Goal: Task Accomplishment & Management: Complete application form

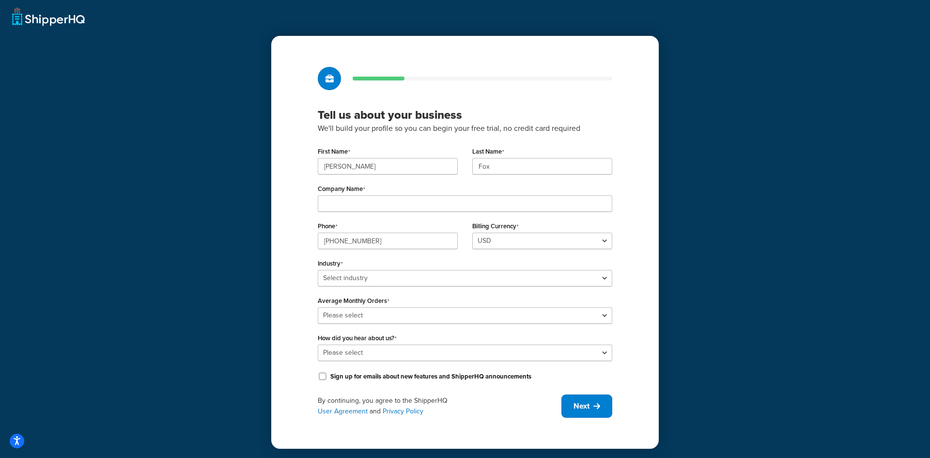
click at [419, 213] on div "First Name [PERSON_NAME] Name [PERSON_NAME] Company Name Phone [PHONE_NUMBER] B…" at bounding box center [465, 263] width 295 height 238
click at [428, 203] on input "Company Name" at bounding box center [465, 203] width 295 height 16
type input "Java Holdings"
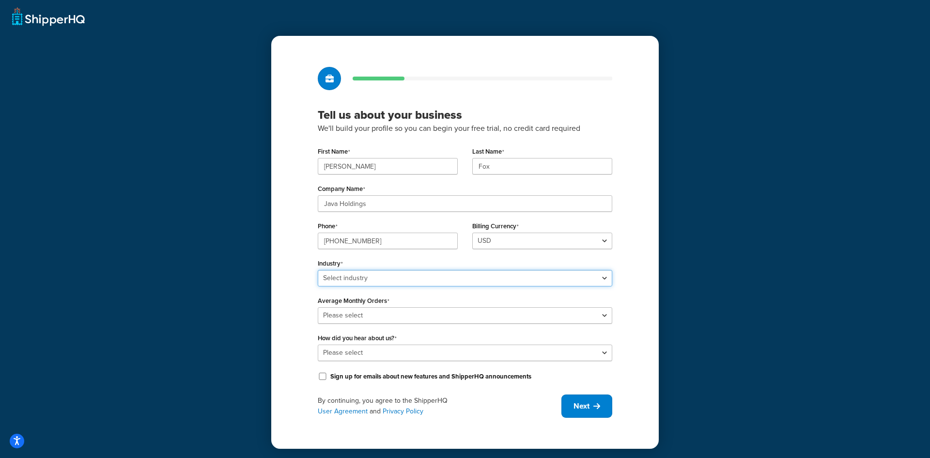
click at [381, 273] on select "Select industry Automotive Adult Agriculture Alcohol, Tobacco & CBD Arts & Craf…" at bounding box center [465, 278] width 295 height 16
select select "24"
click at [318, 270] on select "Select industry Automotive Adult Agriculture Alcohol, Tobacco & CBD Arts & Craf…" at bounding box center [465, 278] width 295 height 16
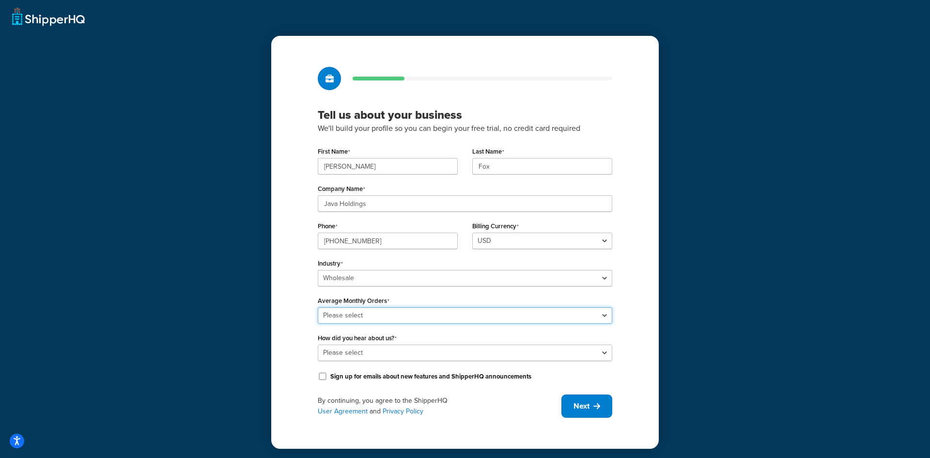
click at [428, 312] on select "Please select 0-500 501-1,000 1,001-10,000 10,001-20,000 Over 20,000" at bounding box center [465, 315] width 295 height 16
click at [751, 283] on div "Tell us about your business We'll build your profile so you can begin your free…" at bounding box center [465, 229] width 930 height 458
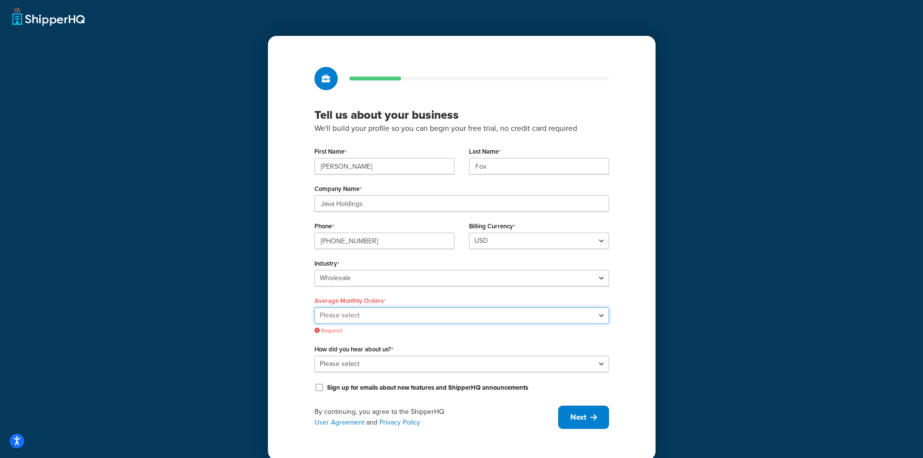
click at [383, 313] on select "Please select 0-500 501-1,000 1,001-10,000 10,001-20,000 Over 20,000" at bounding box center [461, 315] width 295 height 16
select select "1"
click at [318, 307] on select "Please select 0-500 501-1,000 1,001-10,000 10,001-20,000 Over 20,000" at bounding box center [461, 315] width 295 height 16
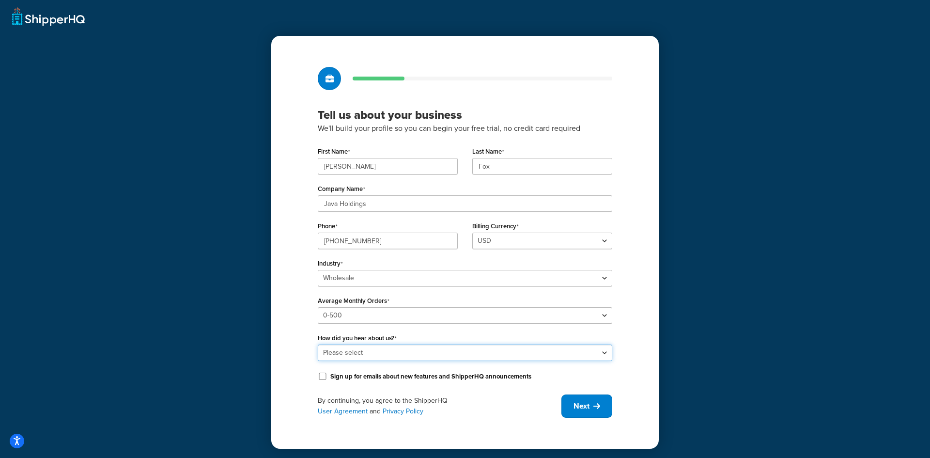
click at [399, 354] on select "Please select Online Search App Store or Marketplace Listing Referred by Agency…" at bounding box center [465, 352] width 295 height 16
select select "1"
click at [318, 344] on select "Please select Online Search App Store or Marketplace Listing Referred by Agency…" at bounding box center [465, 352] width 295 height 16
click at [397, 204] on input "Java Holdings" at bounding box center [465, 203] width 295 height 16
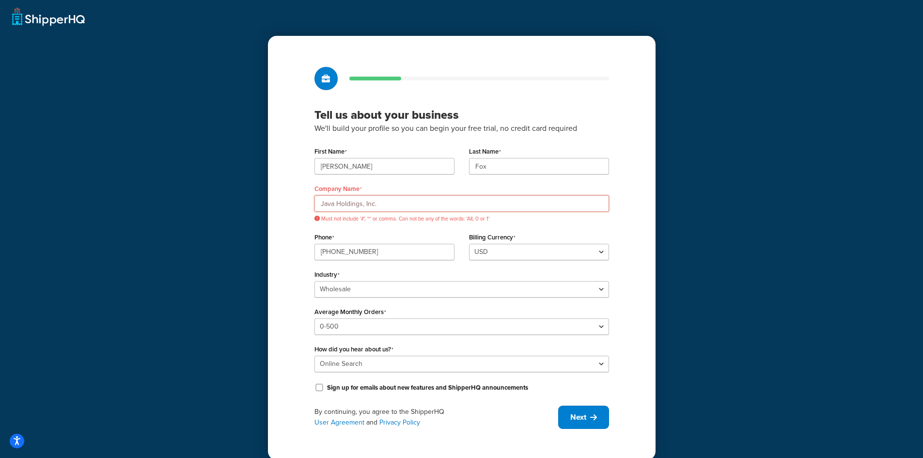
drag, startPoint x: 361, startPoint y: 207, endPoint x: 382, endPoint y: 206, distance: 20.9
click at [382, 206] on input "Java Holdings, Inc." at bounding box center [461, 203] width 295 height 16
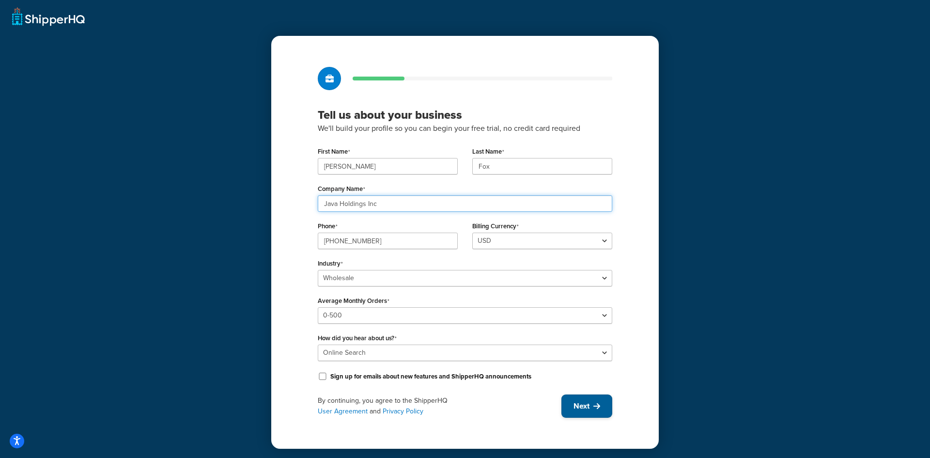
type input "Java Holdings Inc"
click at [577, 411] on span "Next" at bounding box center [582, 406] width 16 height 11
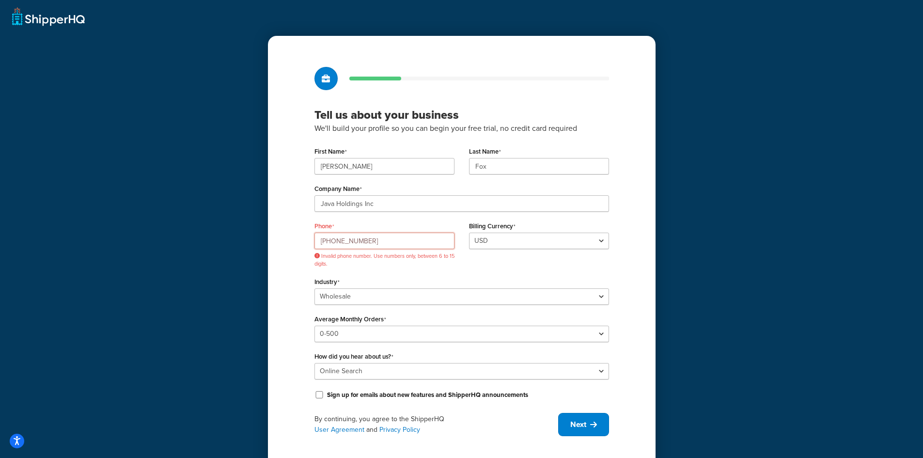
click at [334, 240] on input "800-903-1422" at bounding box center [384, 241] width 140 height 16
click at [346, 242] on input "800903-1422" at bounding box center [384, 241] width 140 height 16
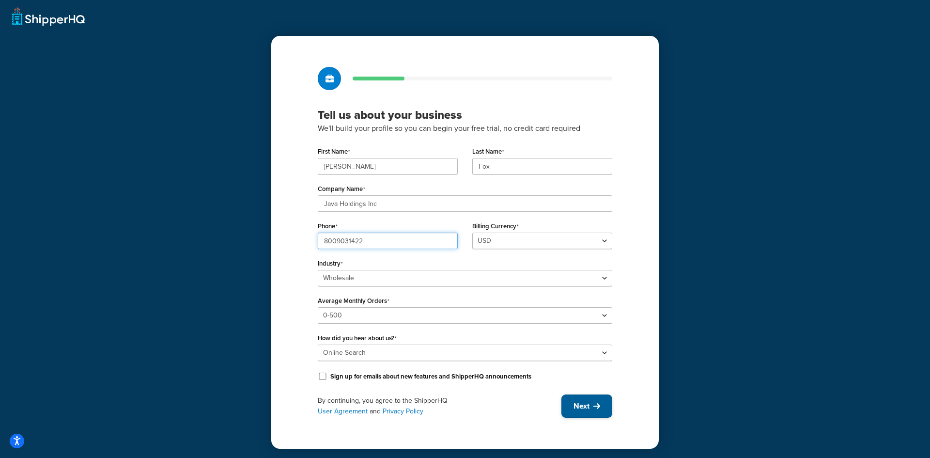
type input "8009031422"
click at [589, 404] on span "Next" at bounding box center [582, 406] width 16 height 11
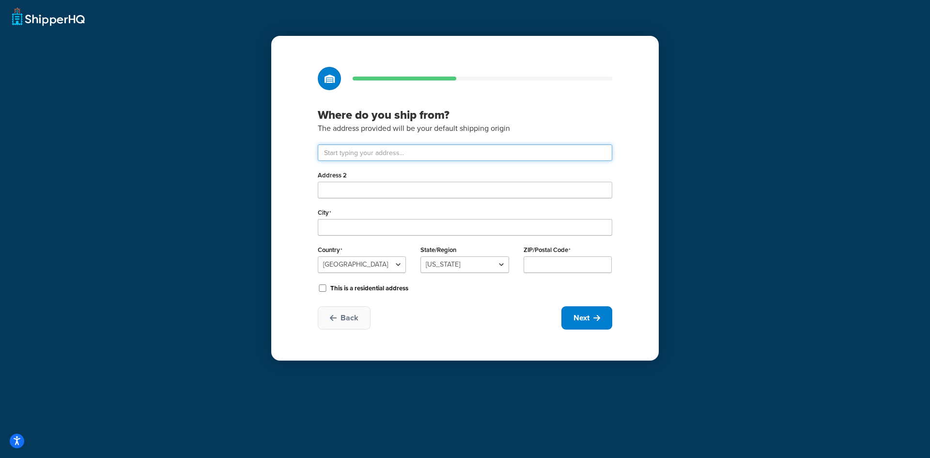
click at [407, 151] on input "text" at bounding box center [465, 152] width 295 height 16
click at [434, 130] on p "The address provided will be your default shipping origin" at bounding box center [465, 128] width 295 height 13
click at [363, 152] on input "text" at bounding box center [465, 152] width 295 height 16
click at [446, 124] on p "The address provided will be your default shipping origin" at bounding box center [465, 128] width 295 height 13
click at [450, 151] on input "text" at bounding box center [465, 152] width 295 height 16
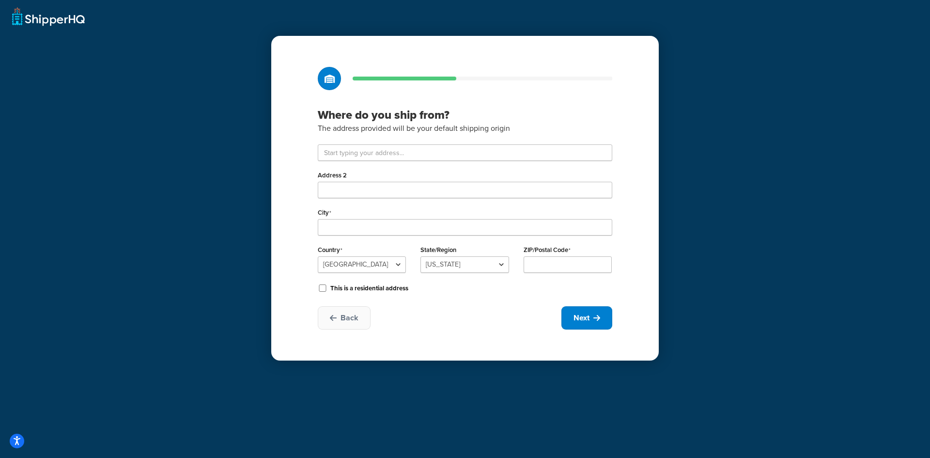
click at [294, 202] on div "Where do you ship from? The address provided will be your default shipping orig…" at bounding box center [465, 198] width 388 height 325
click at [351, 149] on input "text" at bounding box center [465, 152] width 295 height 16
paste input "Denver Cold Storage"
click at [395, 186] on input "Address 2" at bounding box center [465, 190] width 295 height 16
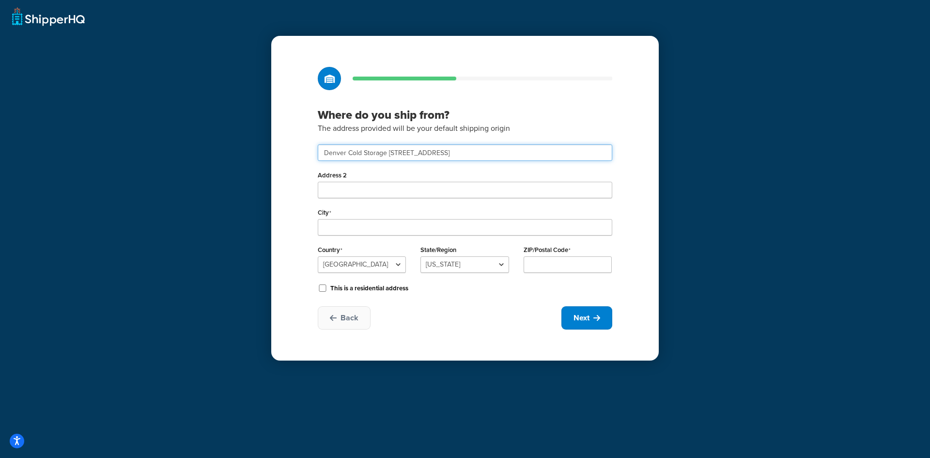
drag, startPoint x: 386, startPoint y: 153, endPoint x: 295, endPoint y: 151, distance: 90.6
click at [295, 151] on div "Where do you ship from? The address provided will be your default shipping orig…" at bounding box center [465, 198] width 388 height 325
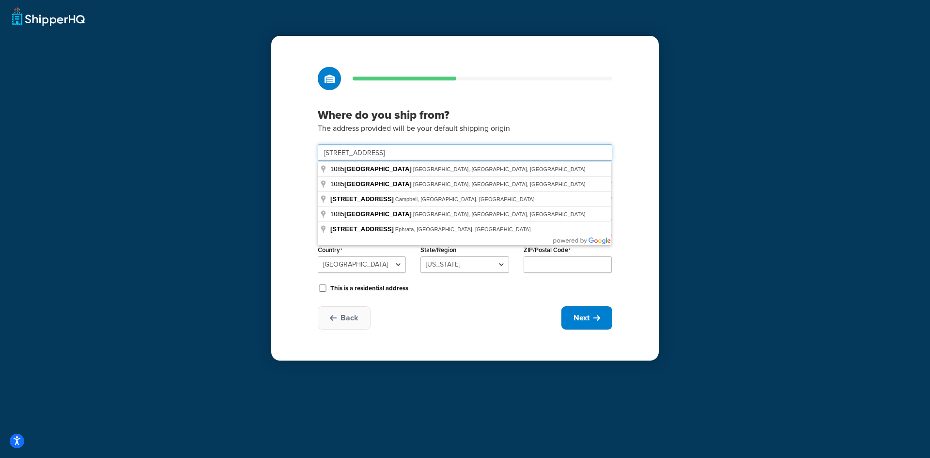
click at [394, 155] on input "1085 sharp avenue" at bounding box center [465, 152] width 295 height 16
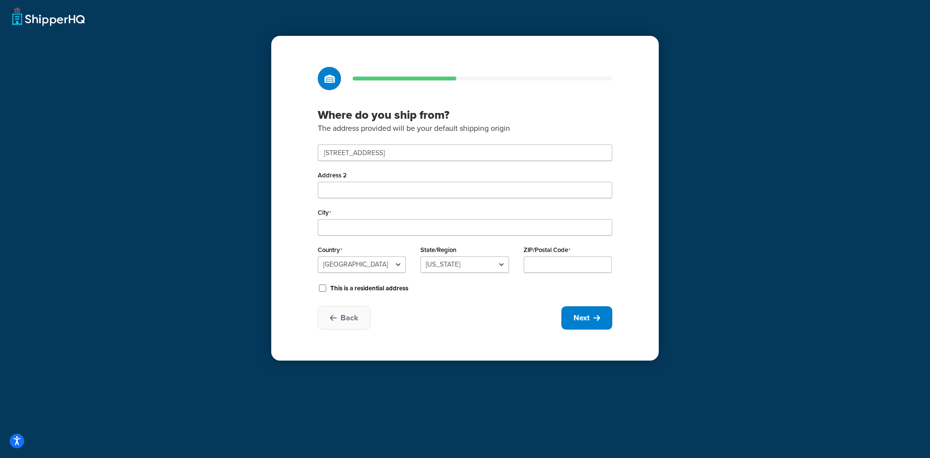
click at [300, 155] on div "Where do you ship from? The address provided will be your default shipping orig…" at bounding box center [465, 198] width 388 height 325
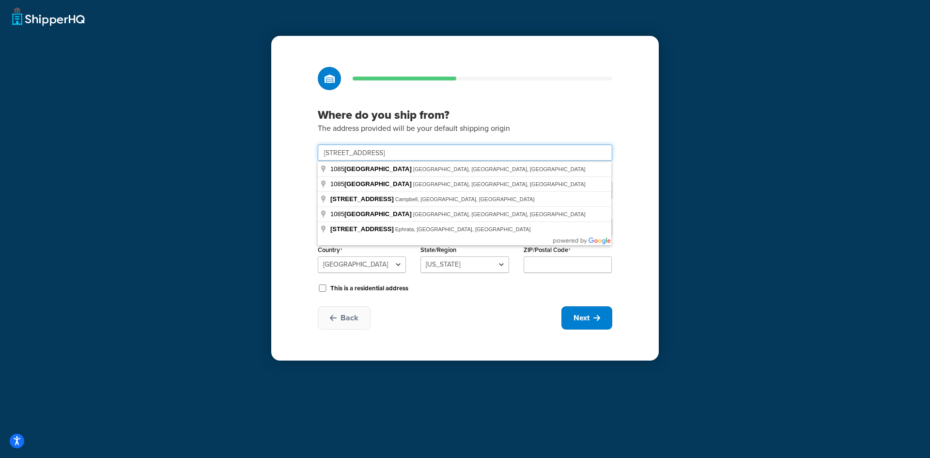
click at [421, 155] on input "1085 sharp avenue" at bounding box center [465, 152] width 295 height 16
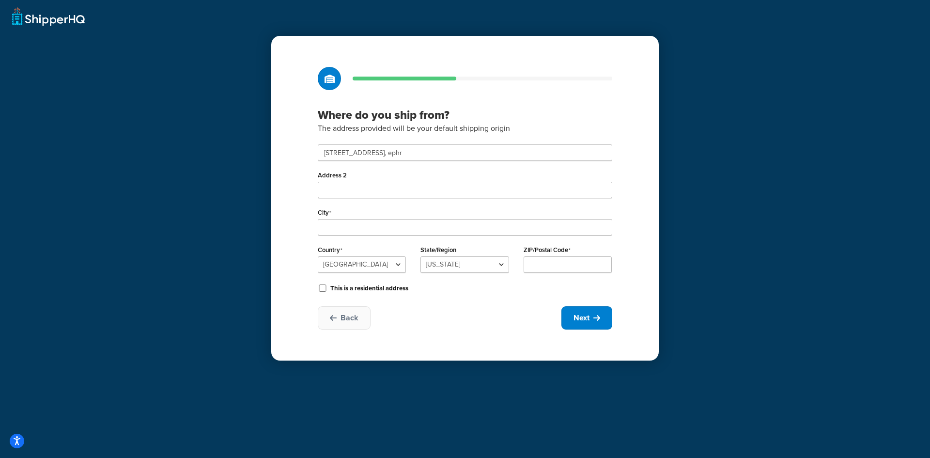
type input "1085 Sharp Ave"
type input "Ephrata"
select select "38"
type input "17522"
click at [350, 195] on input "Address 2" at bounding box center [465, 190] width 295 height 16
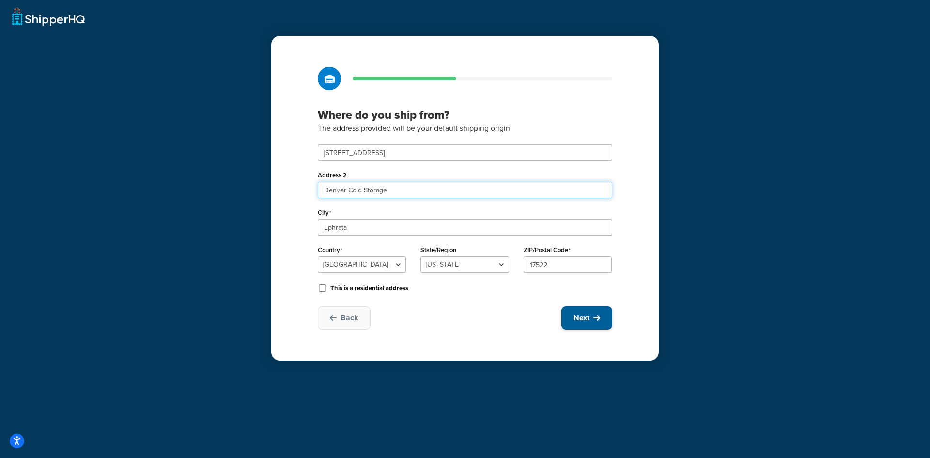
type input "Denver Cold Storage"
click at [583, 317] on span "Next" at bounding box center [582, 317] width 16 height 11
select select "1"
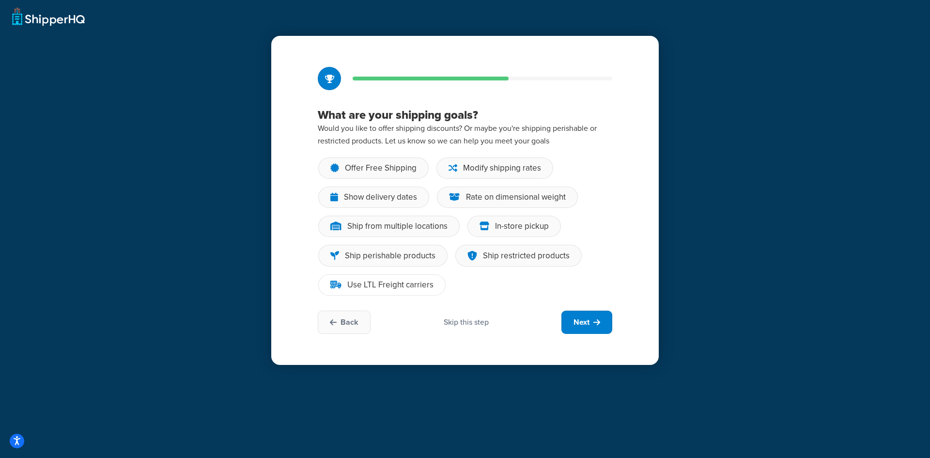
click at [390, 290] on div "Use LTL Freight carriers" at bounding box center [390, 285] width 86 height 10
click at [0, 0] on input "Use LTL Freight carriers" at bounding box center [0, 0] width 0 height 0
click at [380, 229] on div "Ship from multiple locations" at bounding box center [397, 226] width 100 height 10
click at [0, 0] on input "Ship from multiple locations" at bounding box center [0, 0] width 0 height 0
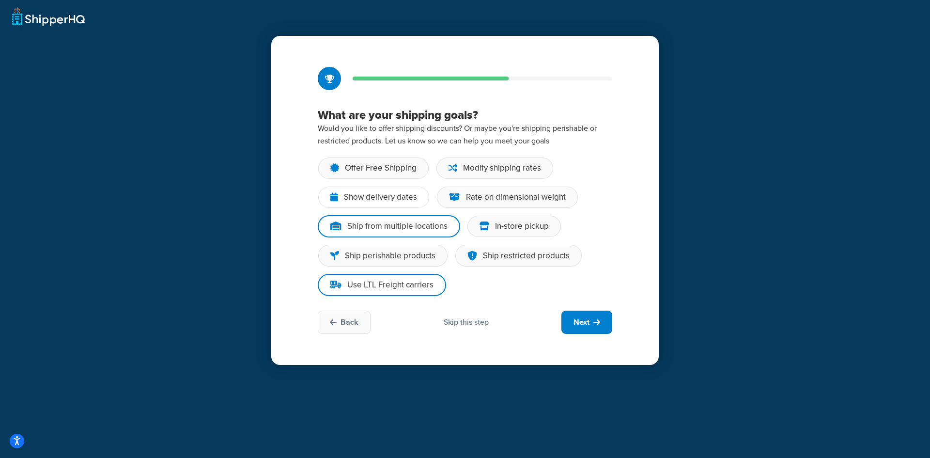
click at [379, 204] on div "Show delivery dates" at bounding box center [373, 197] width 111 height 21
click at [0, 0] on input "Show delivery dates" at bounding box center [0, 0] width 0 height 0
click at [374, 166] on div "Offer Free Shipping" at bounding box center [381, 168] width 72 height 10
click at [0, 0] on input "Offer Free Shipping" at bounding box center [0, 0] width 0 height 0
click at [451, 166] on icon at bounding box center [453, 168] width 9 height 10
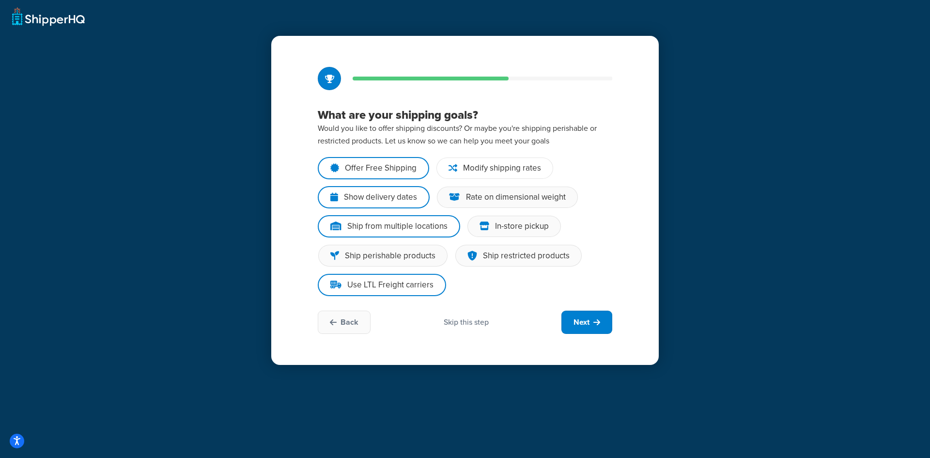
click at [0, 0] on input "Modify shipping rates" at bounding box center [0, 0] width 0 height 0
click at [455, 193] on icon at bounding box center [454, 197] width 11 height 10
click at [0, 0] on input "Rate on dimensional weight" at bounding box center [0, 0] width 0 height 0
click at [397, 256] on div "Ship perishable products" at bounding box center [390, 256] width 91 height 10
click at [0, 0] on input "Ship perishable products" at bounding box center [0, 0] width 0 height 0
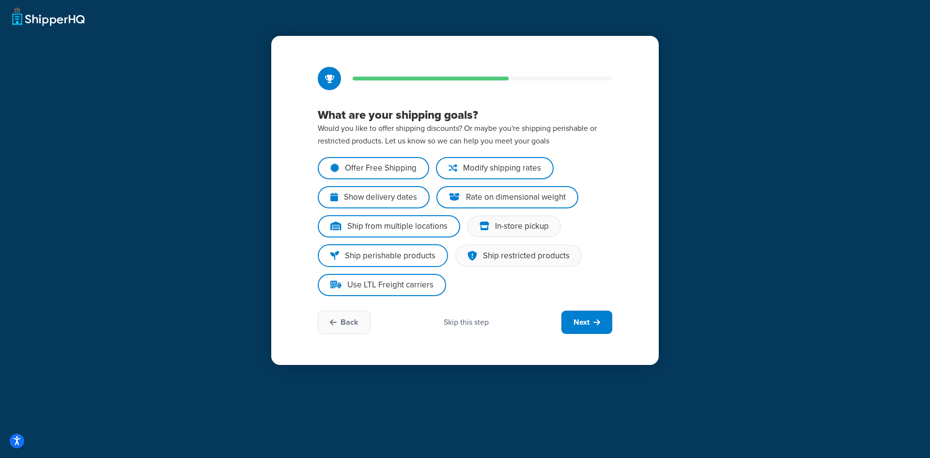
click at [455, 280] on div "Offer Free Shipping Modify shipping rates Show delivery dates Rate on dimension…" at bounding box center [465, 230] width 295 height 146
click at [454, 274] on div "Offer Free Shipping Modify shipping rates Show delivery dates Rate on dimension…" at bounding box center [465, 230] width 295 height 146
click at [428, 271] on div "Offer Free Shipping Modify shipping rates Show delivery dates Rate on dimension…" at bounding box center [465, 230] width 295 height 146
click at [575, 318] on span "Next" at bounding box center [582, 322] width 16 height 11
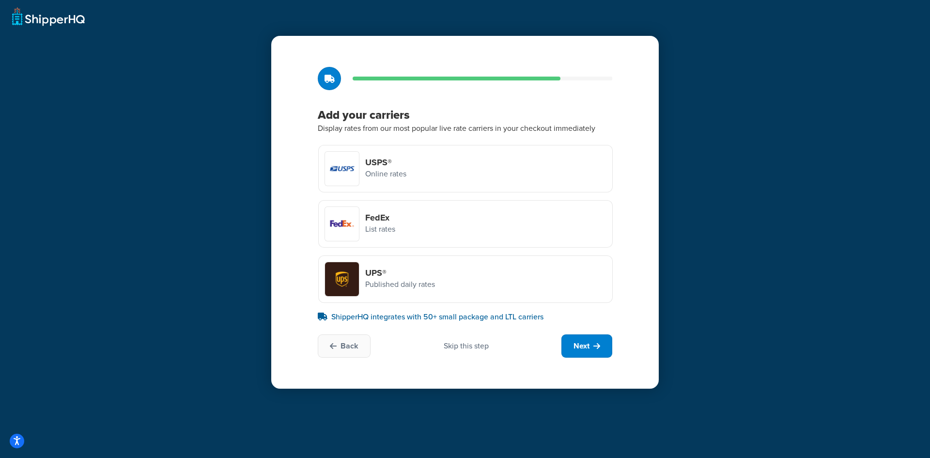
click at [418, 317] on p "ShipperHQ integrates with 50+ small package and LTL carriers" at bounding box center [465, 317] width 295 height 12
click at [420, 325] on div "Add your carriers Display rates from our most popular live rate carriers in you…" at bounding box center [465, 212] width 388 height 353
click at [447, 314] on p "ShipperHQ integrates with 50+ small package and LTL carriers" at bounding box center [465, 317] width 295 height 12
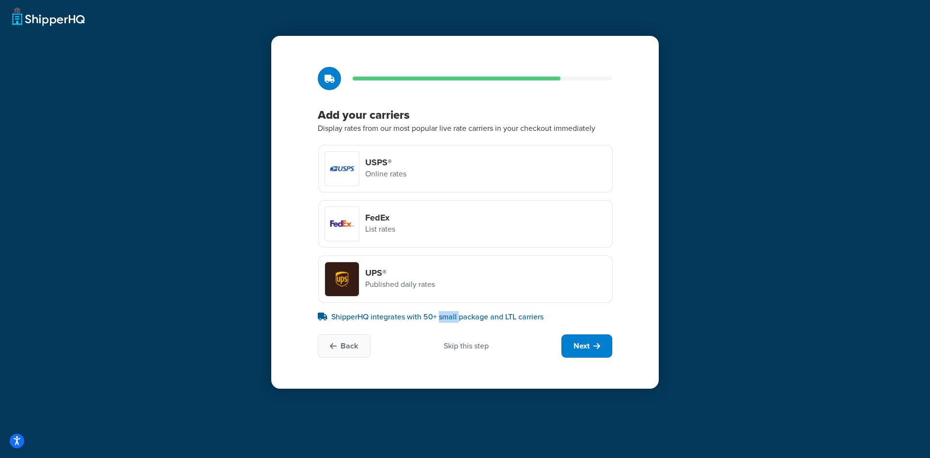
click at [447, 314] on p "ShipperHQ integrates with 50+ small package and LTL carriers" at bounding box center [465, 317] width 295 height 12
click at [426, 339] on div "Back Skip this step Next" at bounding box center [465, 345] width 295 height 23
click at [453, 129] on p "Display rates from our most popular live rate carriers in your checkout immedia…" at bounding box center [465, 128] width 295 height 13
click at [589, 349] on span "Next" at bounding box center [582, 346] width 16 height 11
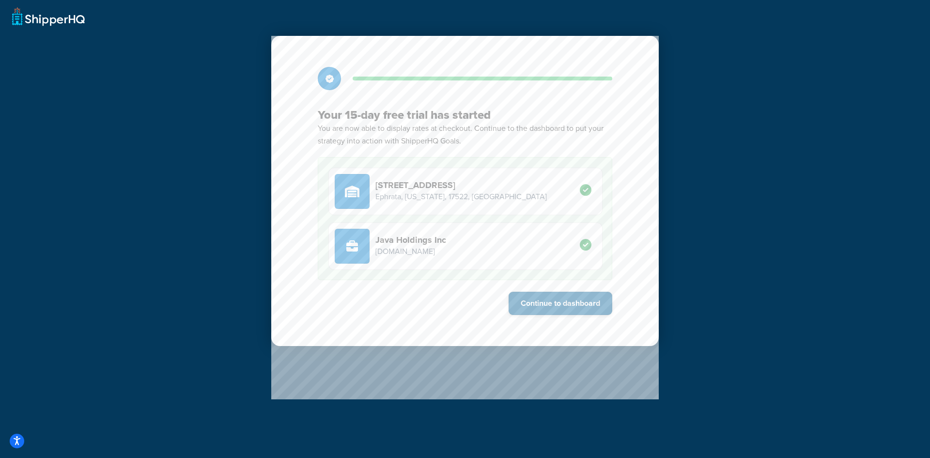
click at [558, 302] on button "Continue to dashboard" at bounding box center [561, 303] width 104 height 23
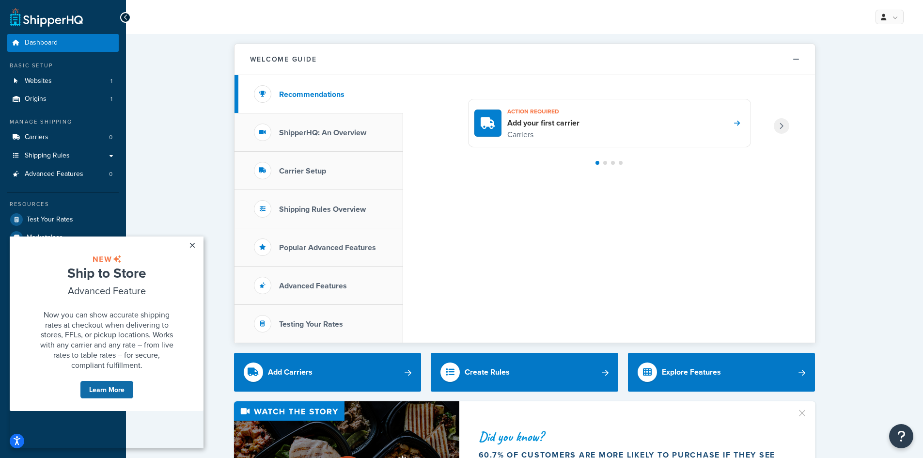
click at [119, 399] on link "Learn More" at bounding box center [107, 389] width 54 height 18
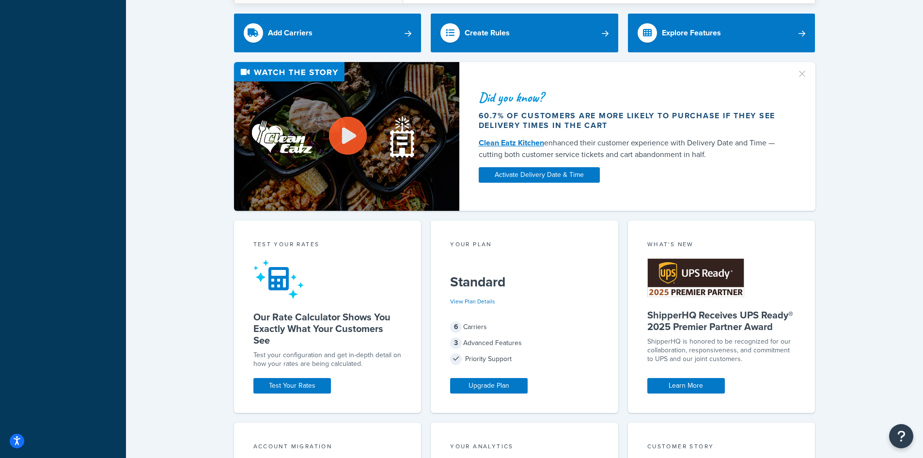
scroll to position [388, 0]
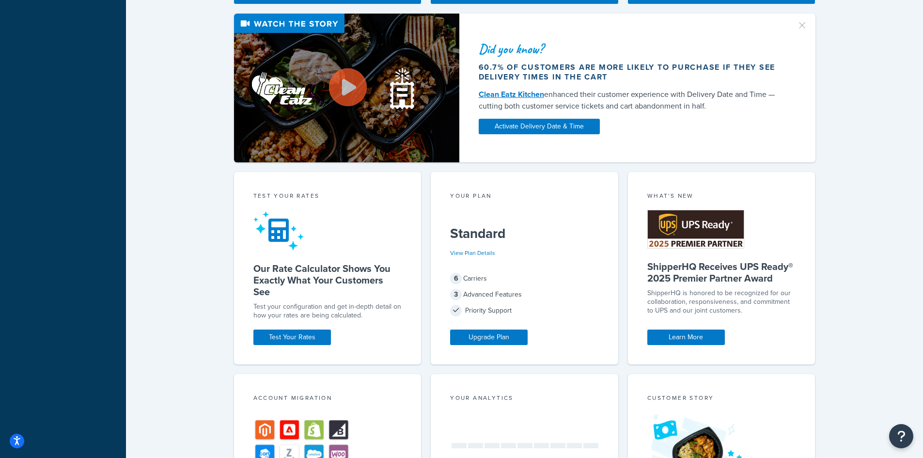
click at [546, 268] on div "Your Plan Standard View Plan Details 6 Carriers 3 Advanced Features Priority Su…" at bounding box center [524, 268] width 187 height 192
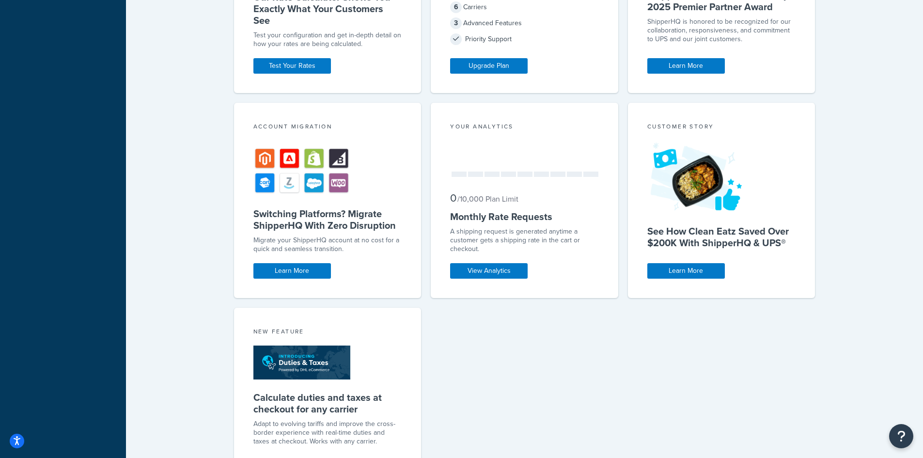
scroll to position [493, 0]
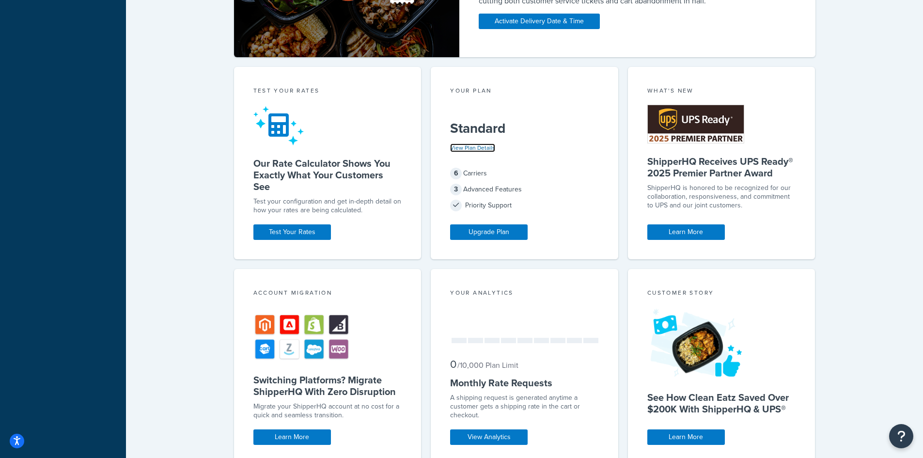
click at [473, 151] on link "View Plan Details" at bounding box center [472, 147] width 45 height 9
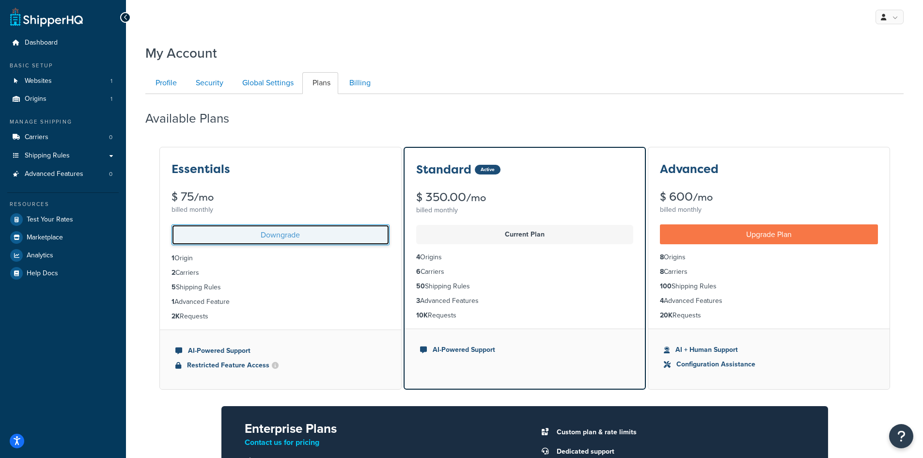
click at [330, 236] on link "Downgrade" at bounding box center [280, 234] width 218 height 21
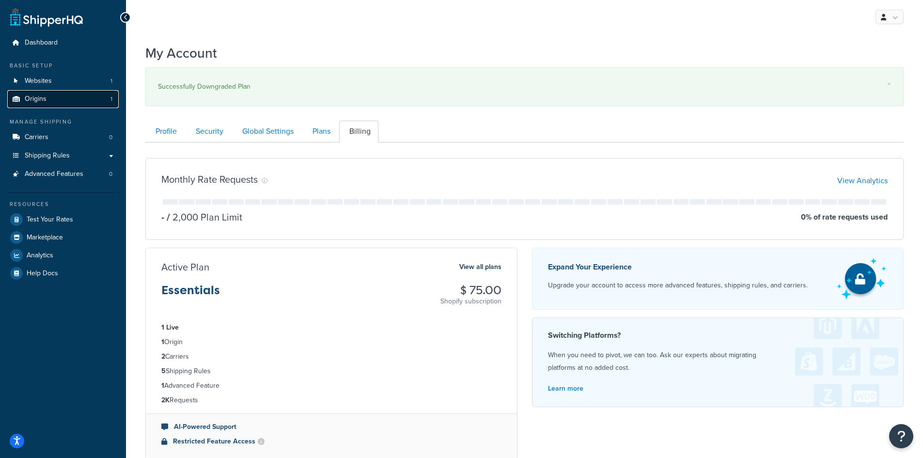
click at [58, 95] on link "Origins 1" at bounding box center [62, 99] width 111 height 18
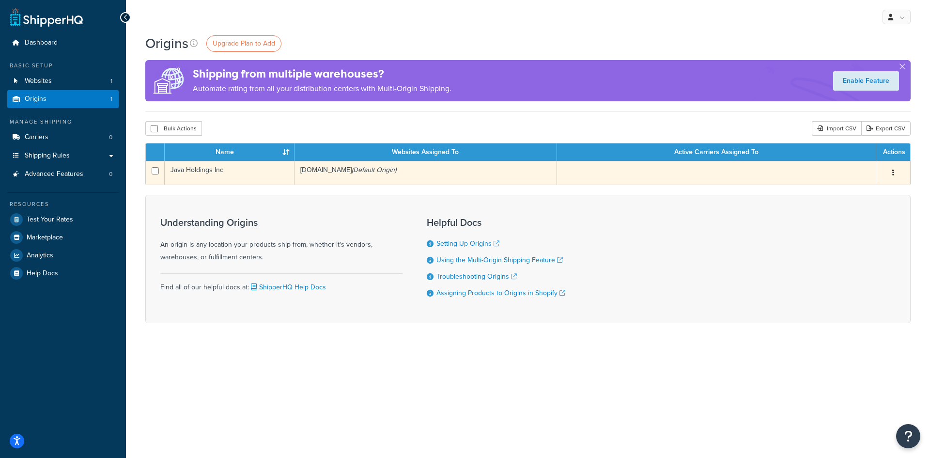
click at [177, 171] on td "Java Holdings Inc" at bounding box center [230, 173] width 130 height 24
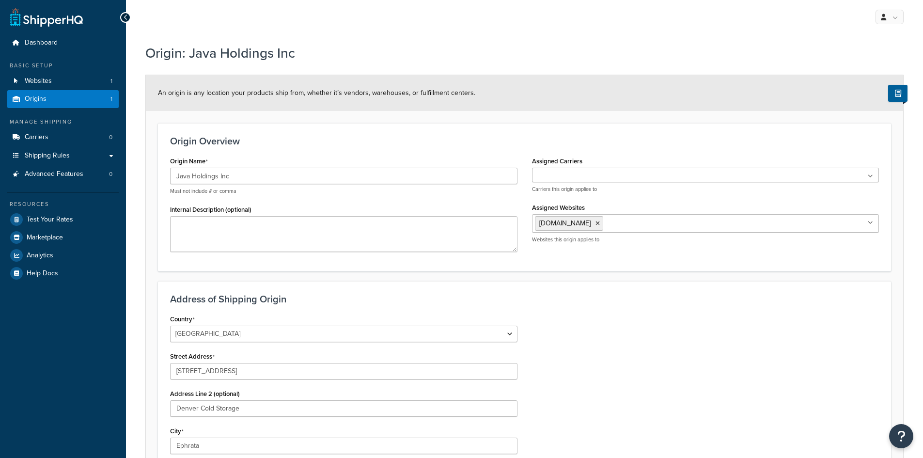
select select "38"
click at [71, 105] on link "Origins 1" at bounding box center [62, 99] width 111 height 18
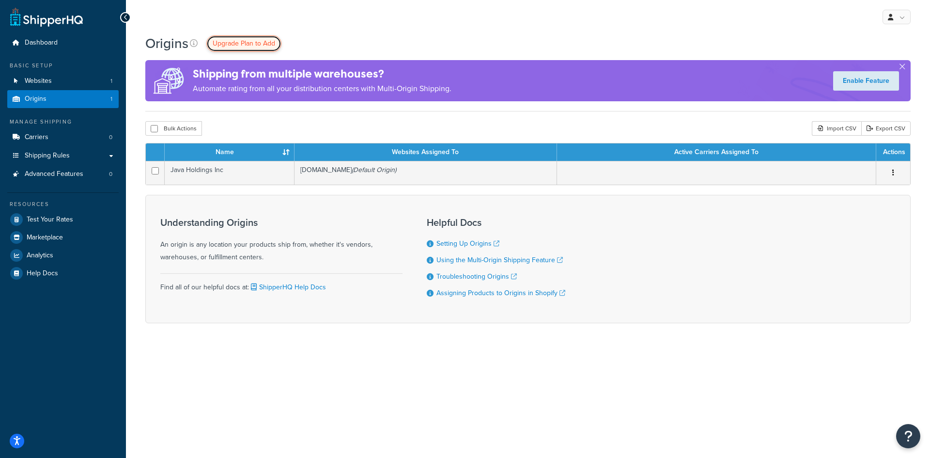
click at [214, 43] on span "Upgrade Plan to Add" at bounding box center [244, 43] width 62 height 10
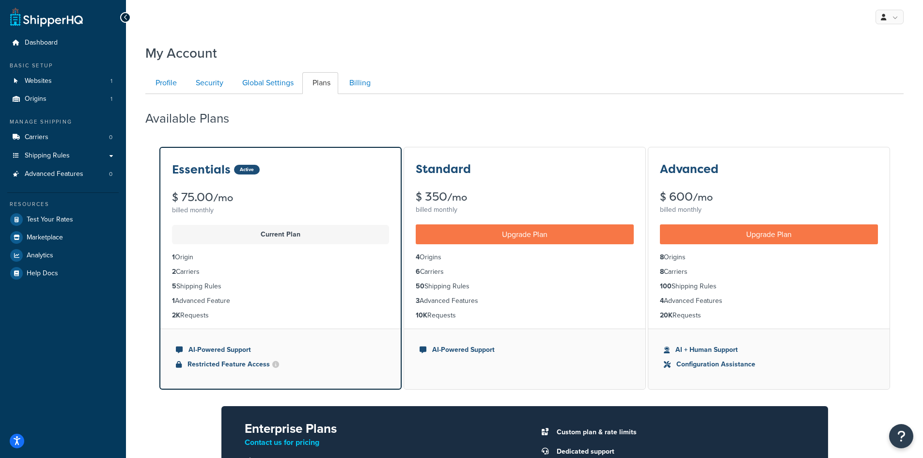
click at [410, 124] on div "Available Plans" at bounding box center [524, 116] width 758 height 29
click at [434, 127] on div "Available Plans" at bounding box center [524, 116] width 758 height 29
click at [93, 102] on link "Origins 1" at bounding box center [62, 99] width 111 height 18
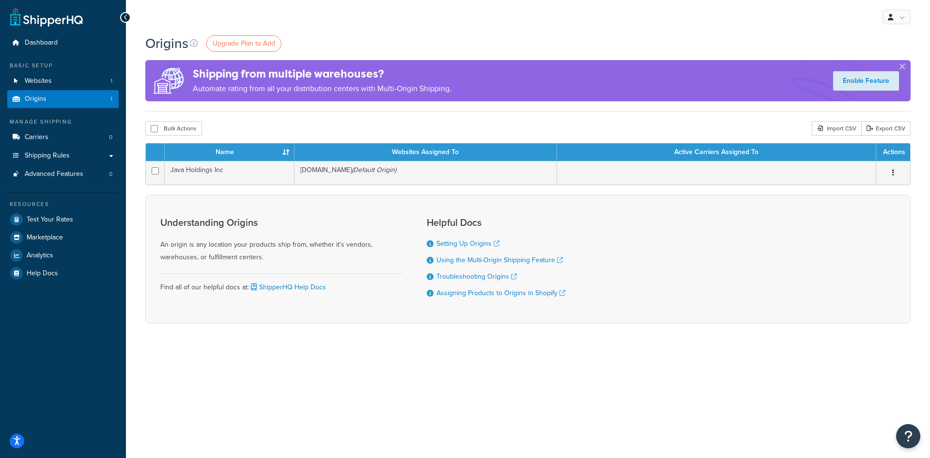
click at [71, 210] on div "Resources Test Your Rates Marketplace Analytics Help Docs" at bounding box center [62, 237] width 111 height 90
click at [71, 216] on span "Test Your Rates" at bounding box center [50, 220] width 47 height 8
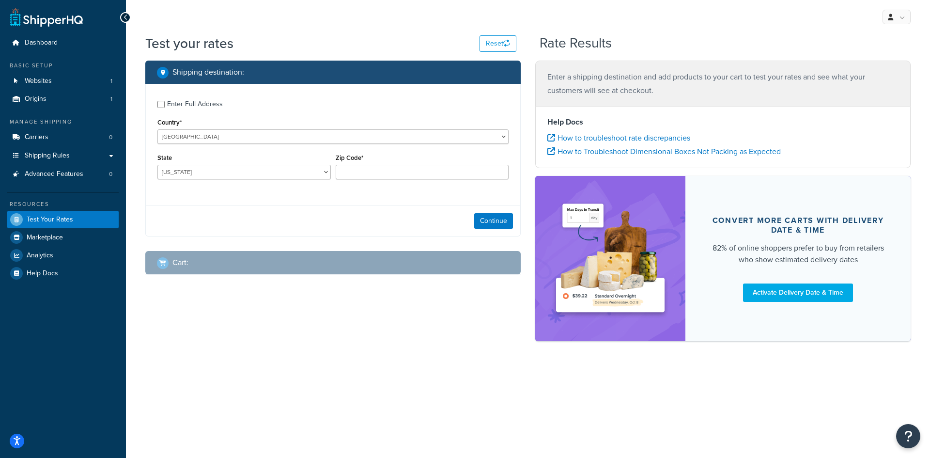
click at [194, 99] on div "Enter Full Address" at bounding box center [195, 104] width 56 height 14
click at [165, 101] on input "Enter Full Address" at bounding box center [160, 104] width 7 height 7
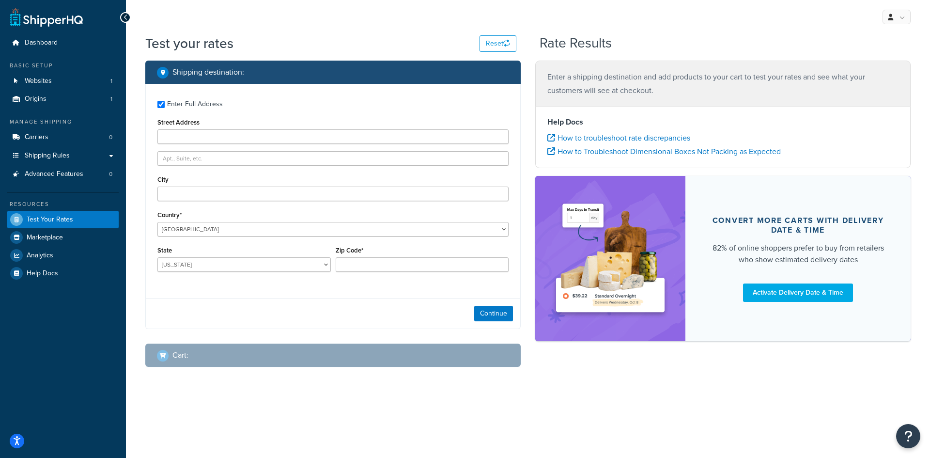
click at [194, 99] on div "Enter Full Address" at bounding box center [195, 104] width 56 height 14
click at [165, 101] on input "Enter Full Address" at bounding box center [160, 104] width 7 height 7
checkbox input "false"
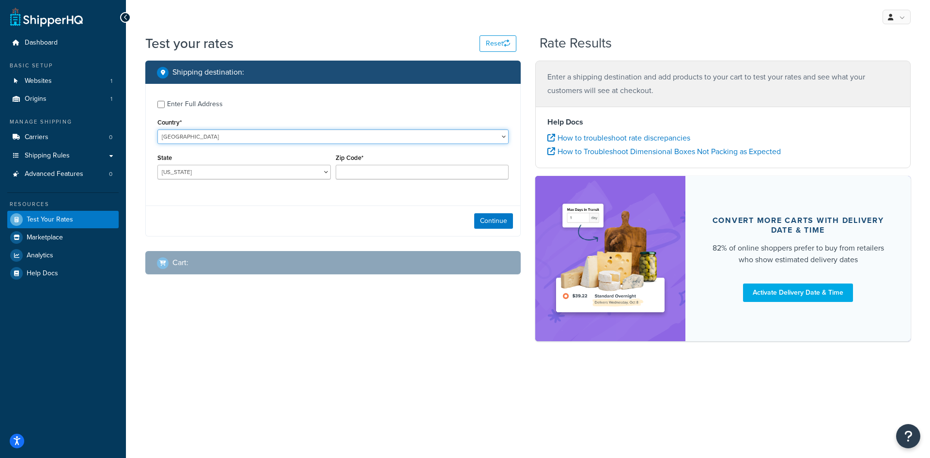
click at [204, 139] on select "United States United Kingdom Afghanistan Åland Islands Albania Algeria American…" at bounding box center [332, 136] width 351 height 15
click at [260, 114] on div "Enter Full Address Country* United States United Kingdom Afghanistan Åland Isla…" at bounding box center [333, 141] width 374 height 114
click at [339, 171] on input "Zip Code*" at bounding box center [422, 172] width 173 height 15
click at [93, 158] on link "Shipping Rules" at bounding box center [62, 156] width 111 height 18
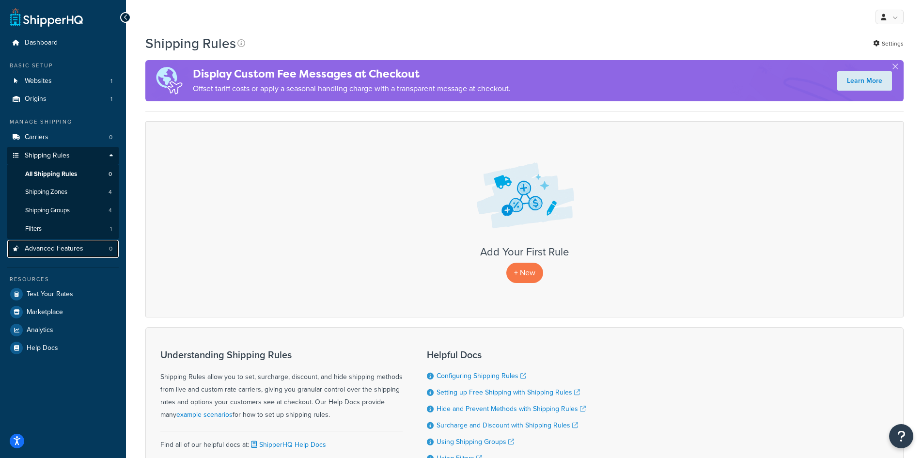
click at [52, 253] on span "Advanced Features" at bounding box center [54, 249] width 59 height 8
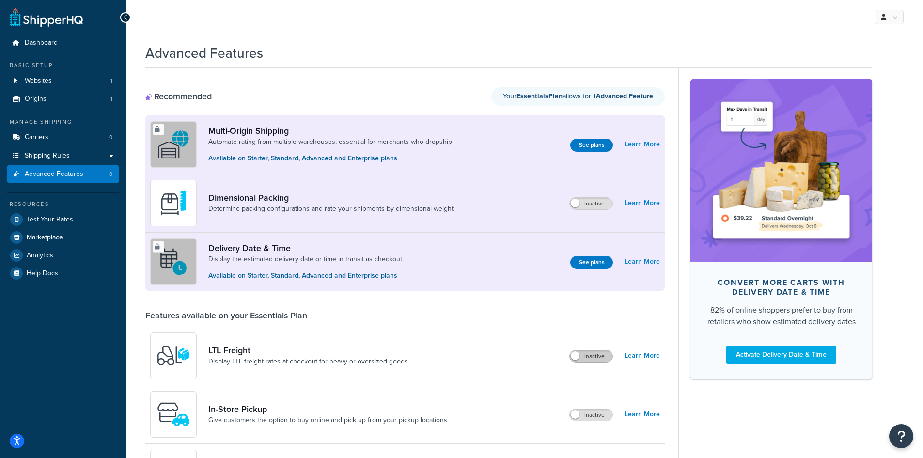
click at [587, 358] on label "Inactive" at bounding box center [591, 356] width 43 height 12
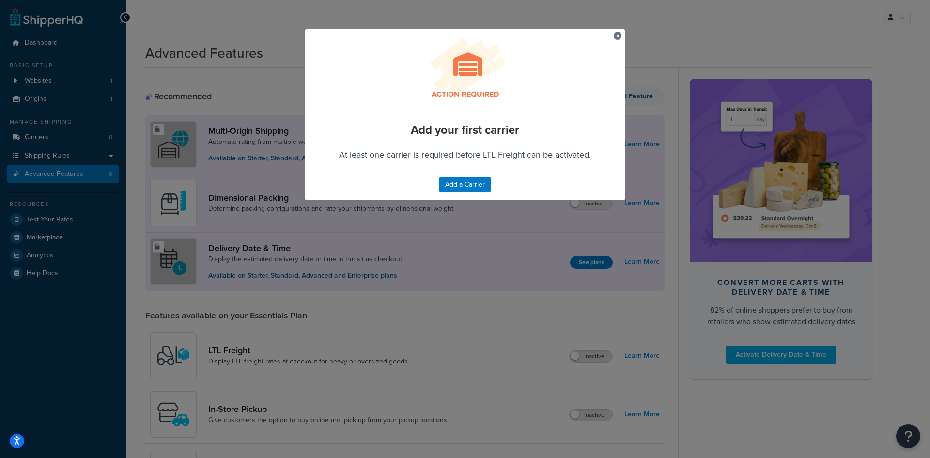
click at [441, 290] on div "Action required Add your first carrier At least one carrier is required before …" at bounding box center [465, 229] width 930 height 458
click at [613, 31] on div "Action required" at bounding box center [465, 64] width 320 height 71
click at [614, 34] on button "button" at bounding box center [615, 33] width 2 height 2
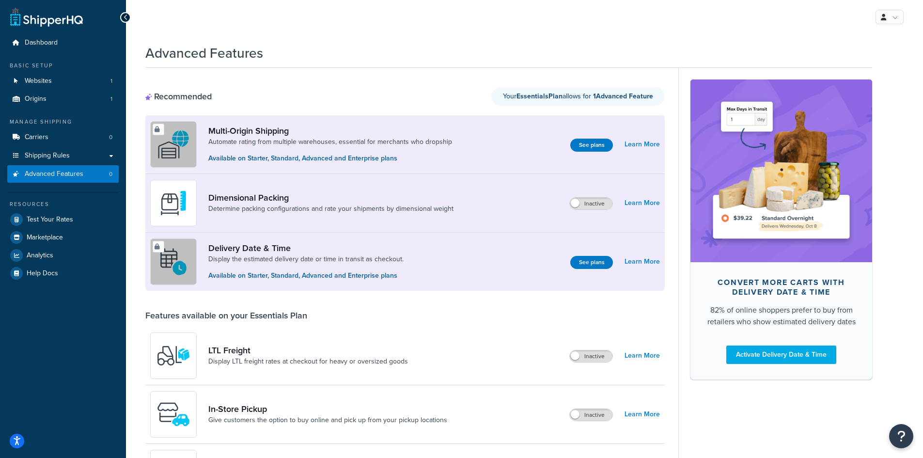
click at [578, 97] on span "Your Essentials Plan allows for" at bounding box center [548, 96] width 90 height 10
click at [126, 17] on icon at bounding box center [126, 17] width 4 height 7
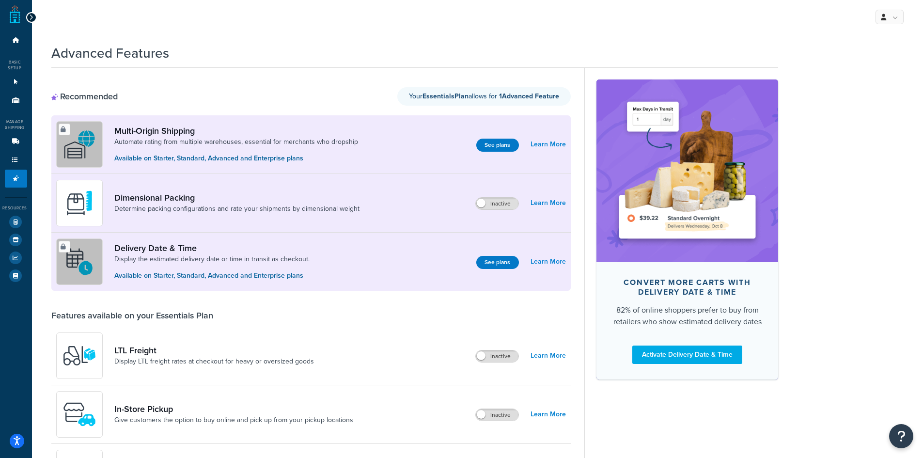
click at [18, 190] on ul "Dashboard Basic Setup Websites 1 Origins 1 Manage Shipping Carriers 0 Shipping …" at bounding box center [16, 157] width 22 height 253
click at [16, 139] on icon at bounding box center [16, 142] width 10 height 6
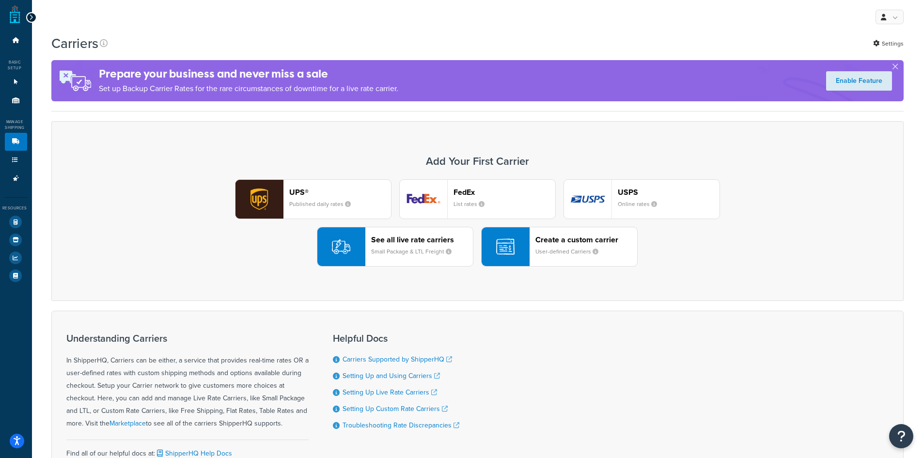
click at [30, 17] on icon at bounding box center [31, 17] width 4 height 7
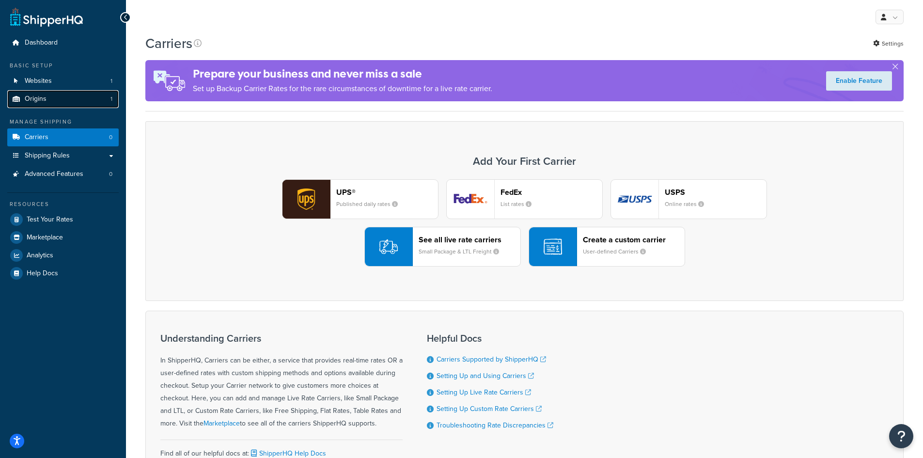
click at [54, 98] on link "Origins 1" at bounding box center [62, 99] width 111 height 18
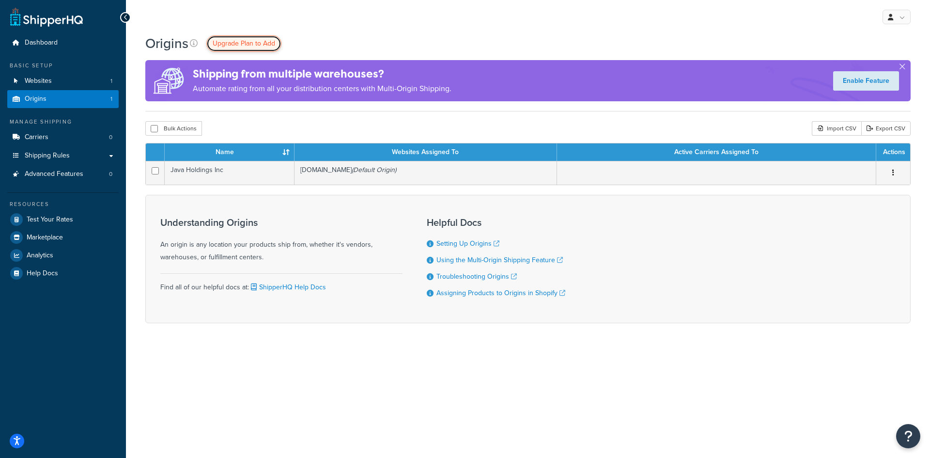
click at [228, 36] on link "Upgrade Plan to Add" at bounding box center [243, 43] width 75 height 16
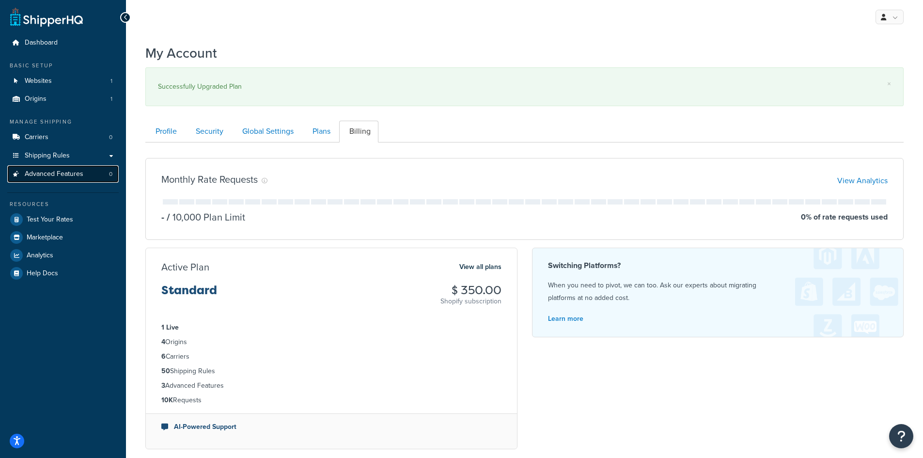
click at [74, 172] on span "Advanced Features" at bounding box center [54, 174] width 59 height 8
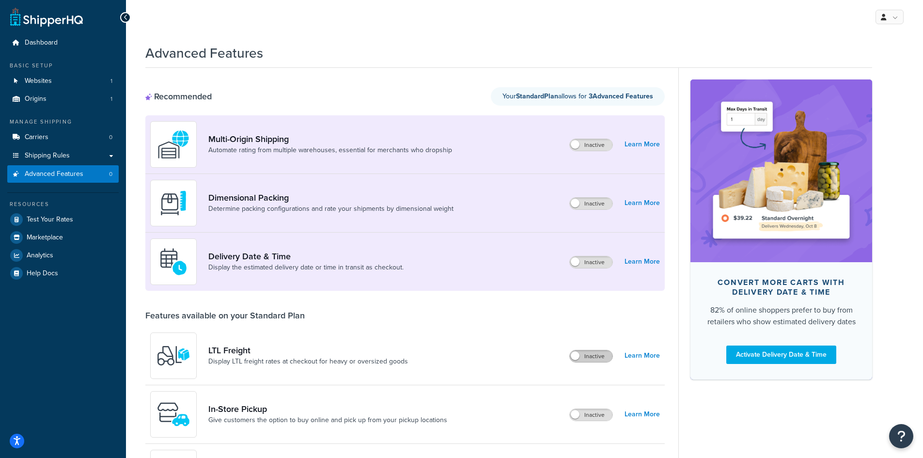
click at [597, 357] on label "Inactive" at bounding box center [591, 356] width 43 height 12
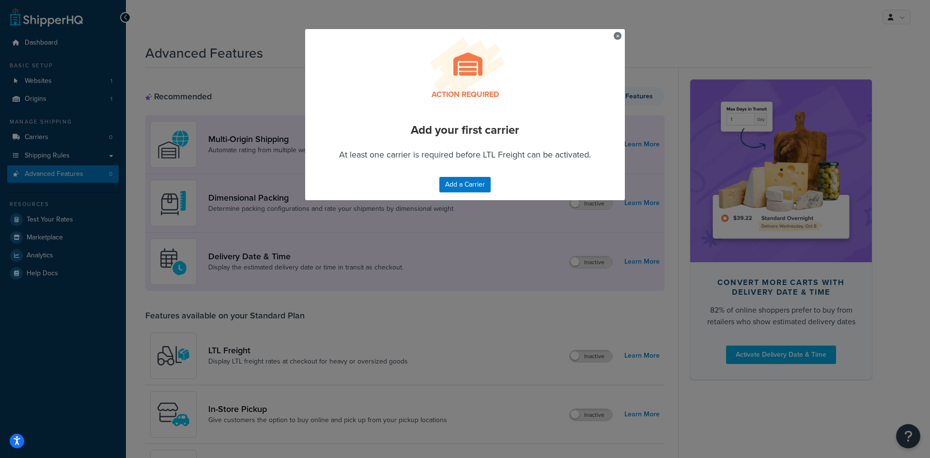
click at [476, 350] on div "Action required Add your first carrier At least one carrier is required before …" at bounding box center [465, 229] width 930 height 458
click at [614, 34] on button "button" at bounding box center [615, 33] width 2 height 2
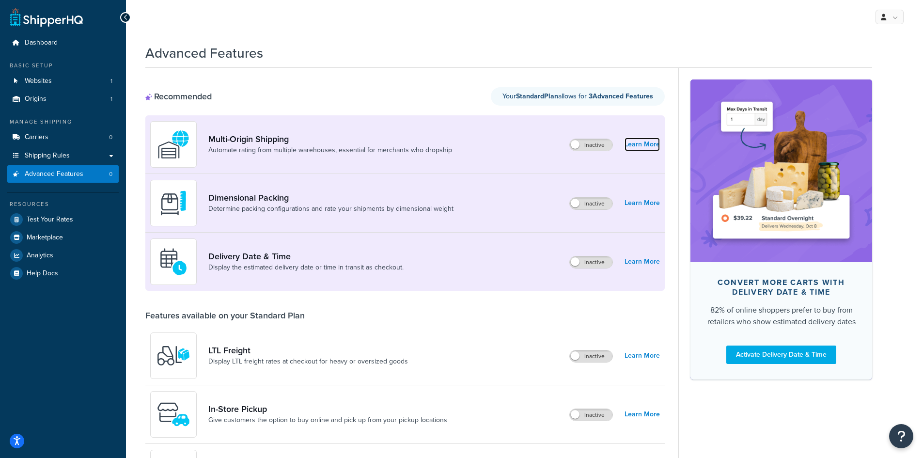
click at [646, 145] on link "Learn More" at bounding box center [641, 145] width 35 height 14
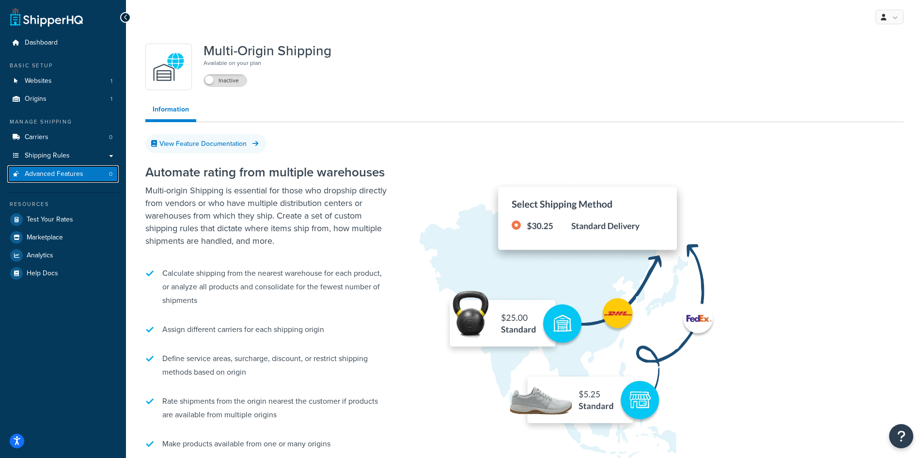
click at [70, 175] on span "Advanced Features" at bounding box center [54, 174] width 59 height 8
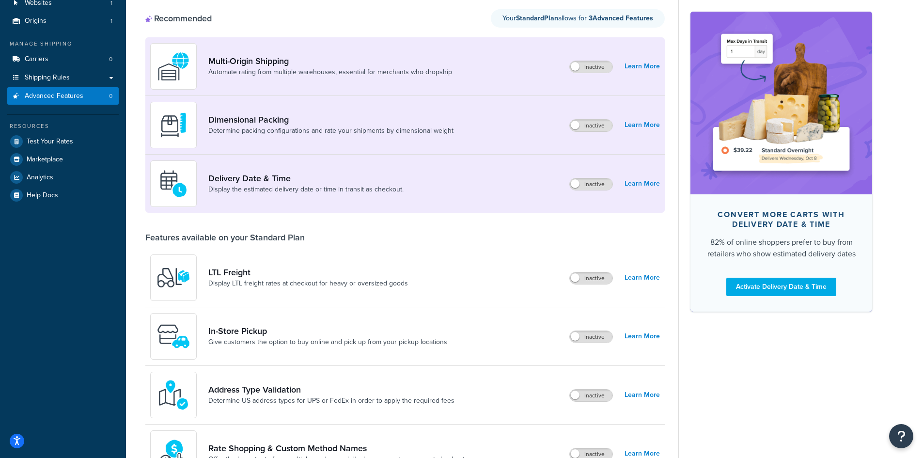
scroll to position [69, 0]
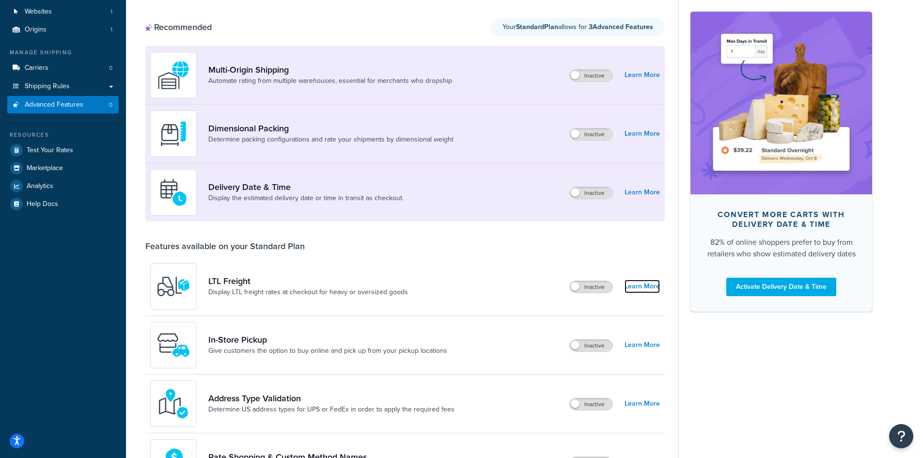
click at [638, 283] on link "Learn More" at bounding box center [641, 287] width 35 height 14
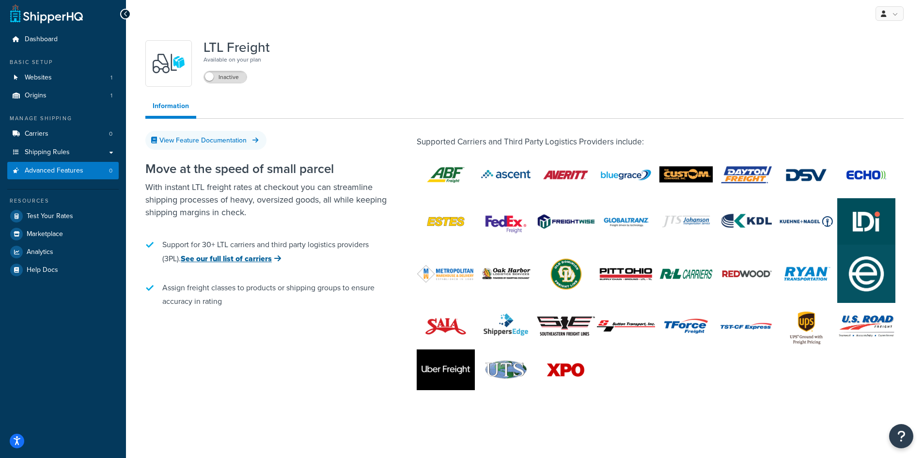
scroll to position [4, 0]
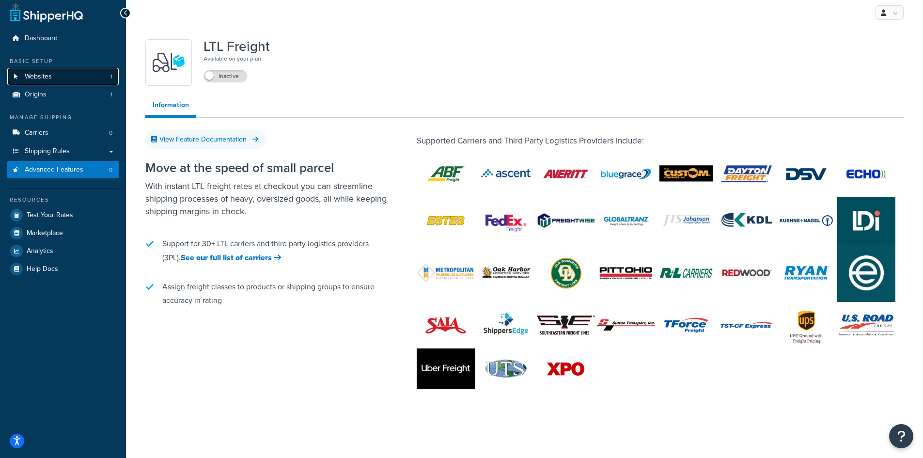
click at [68, 75] on link "Websites 1" at bounding box center [62, 77] width 111 height 18
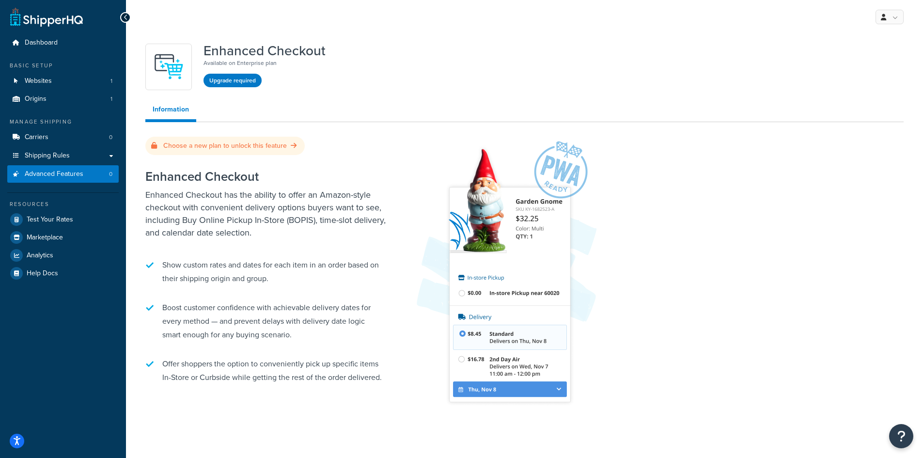
click at [306, 325] on li "Boost customer confidence with achievable delivery dates for every method — and…" at bounding box center [266, 321] width 242 height 50
click at [305, 325] on li "Boost customer confidence with achievable delivery dates for every method — and…" at bounding box center [266, 321] width 242 height 50
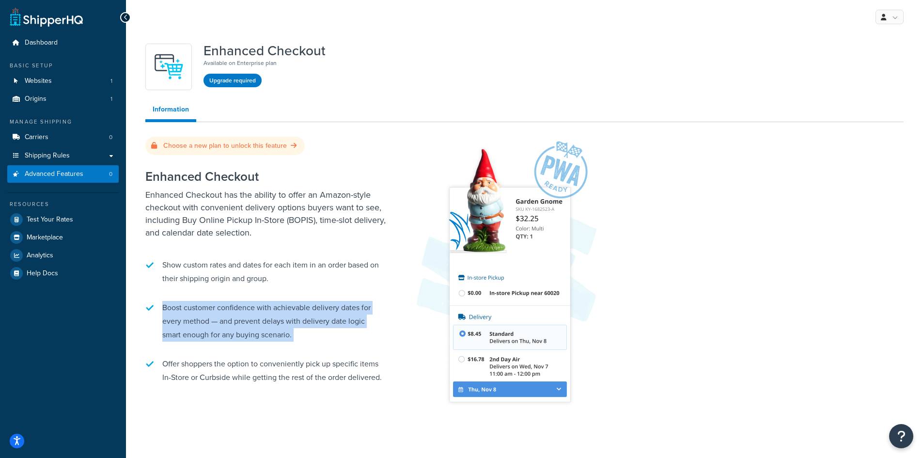
click at [305, 325] on li "Boost customer confidence with achievable delivery dates for every method — and…" at bounding box center [266, 321] width 242 height 50
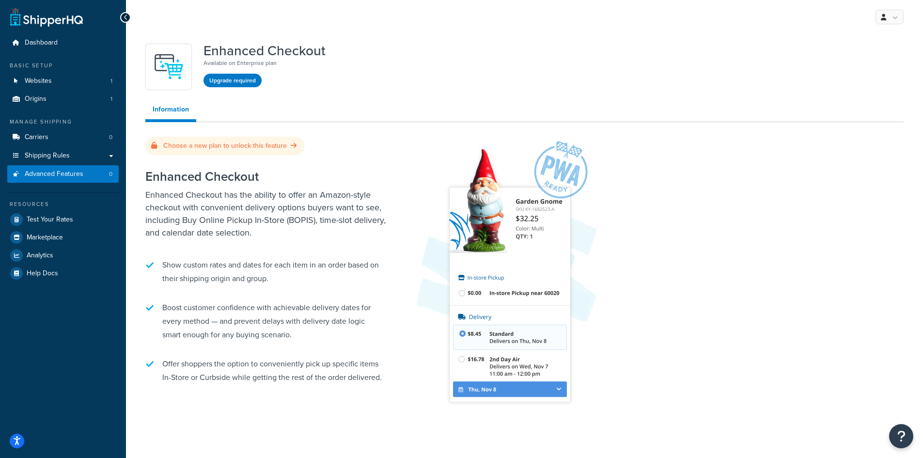
click at [269, 370] on li "Offer shoppers the option to conveniently pick up specific items In-Store or Cu…" at bounding box center [266, 370] width 242 height 37
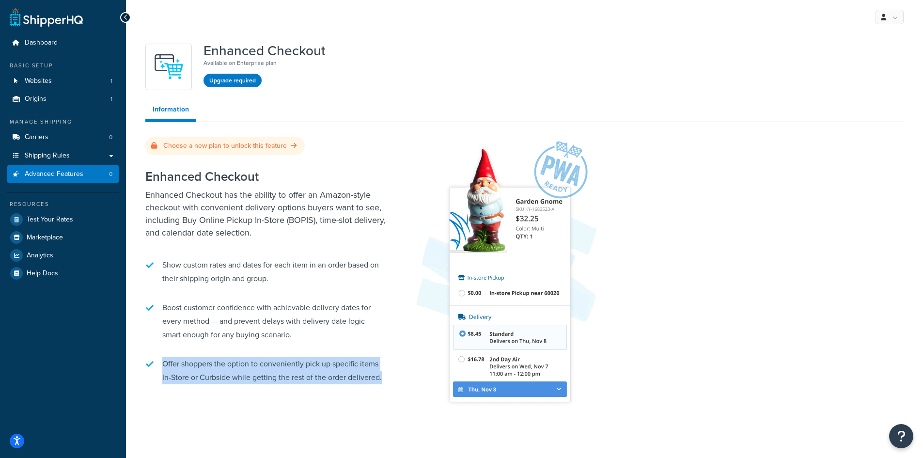
click at [269, 370] on li "Offer shoppers the option to conveniently pick up specific items In-Store or Cu…" at bounding box center [266, 370] width 242 height 37
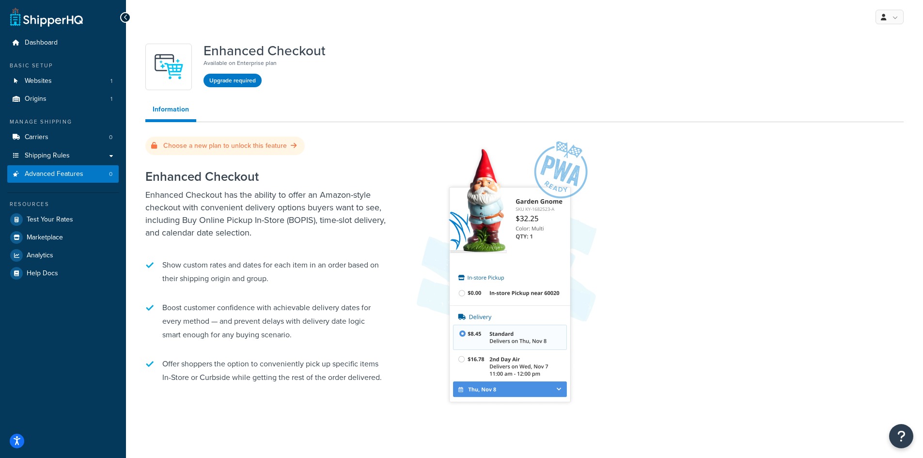
click at [264, 332] on li "Boost customer confidence with achievable delivery dates for every method — and…" at bounding box center [266, 321] width 242 height 50
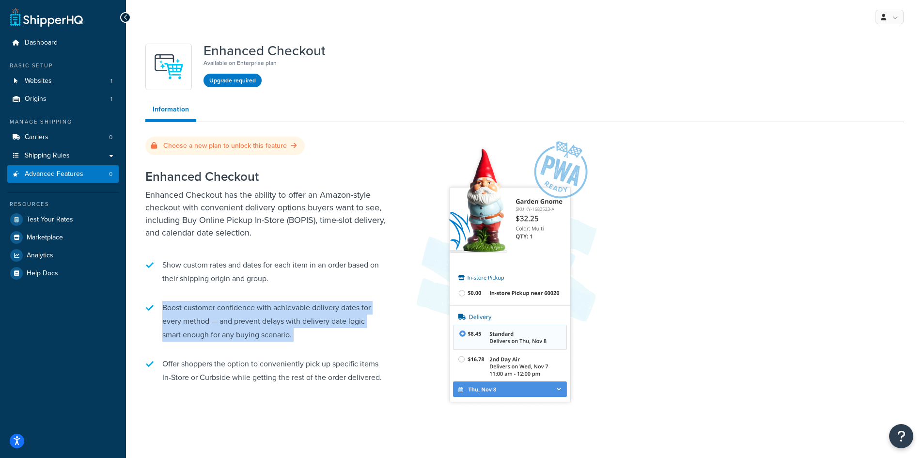
click at [264, 332] on li "Boost customer confidence with achievable delivery dates for every method — and…" at bounding box center [266, 321] width 242 height 50
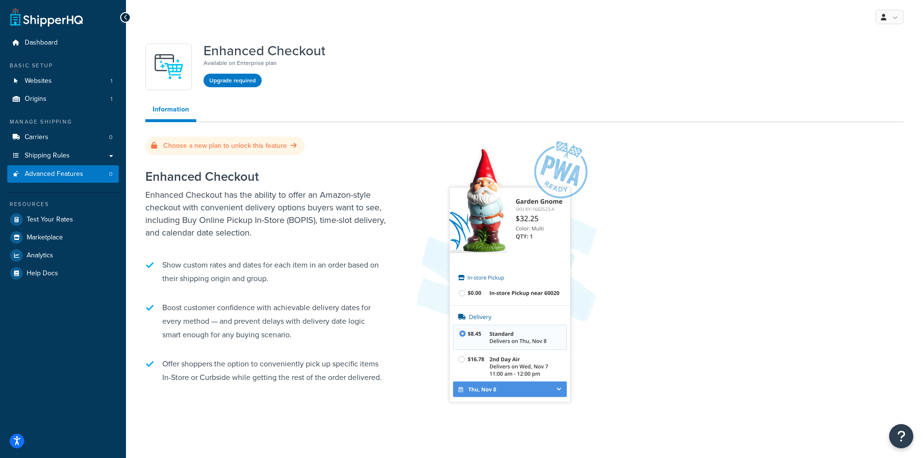
click at [246, 277] on li "Show custom rates and dates for each item in an order based on their shipping o…" at bounding box center [266, 271] width 242 height 37
click at [267, 223] on p "Enhanced Checkout has the ability to offer an Amazon-style checkout with conven…" at bounding box center [266, 213] width 242 height 50
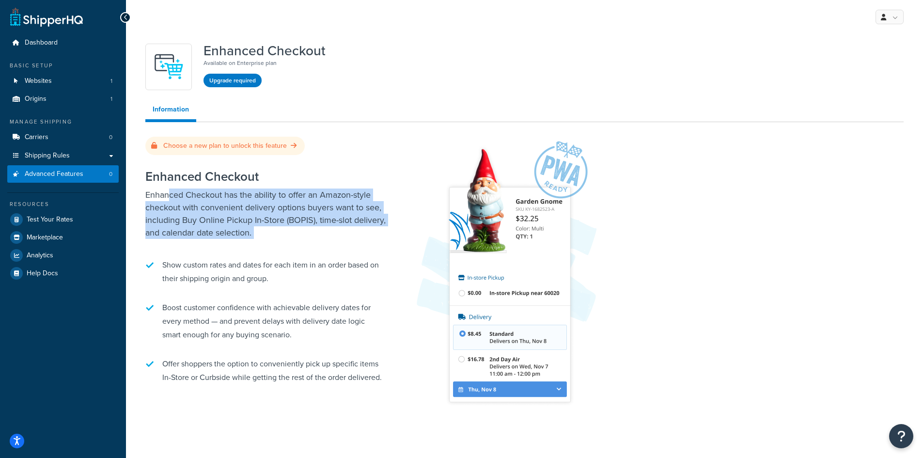
click at [267, 223] on p "Enhanced Checkout has the ability to offer an Amazon-style checkout with conven…" at bounding box center [266, 213] width 242 height 50
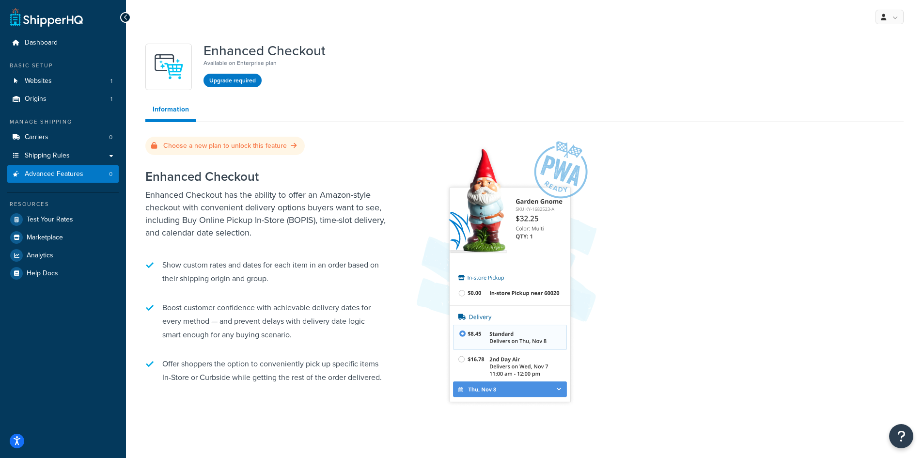
click at [266, 241] on div "Enhanced Checkout Enhanced Checkout has the ability to offer an Amazon-style ch…" at bounding box center [266, 277] width 242 height 235
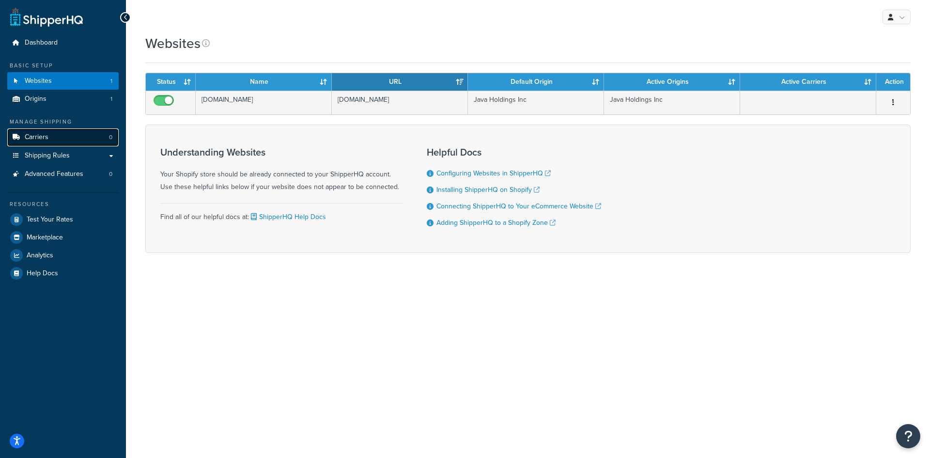
click at [78, 138] on link "Carriers 0" at bounding box center [62, 137] width 111 height 18
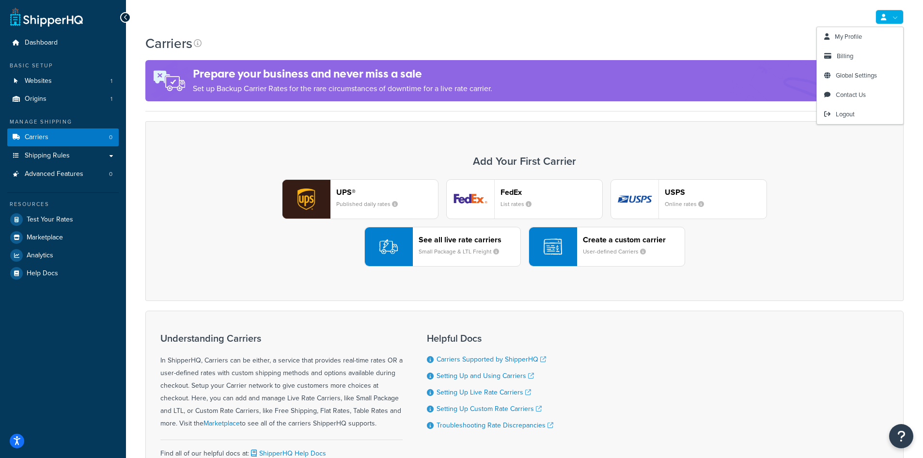
click at [727, 30] on div "My Profile Billing Global Settings Contact Us Logout" at bounding box center [524, 17] width 797 height 34
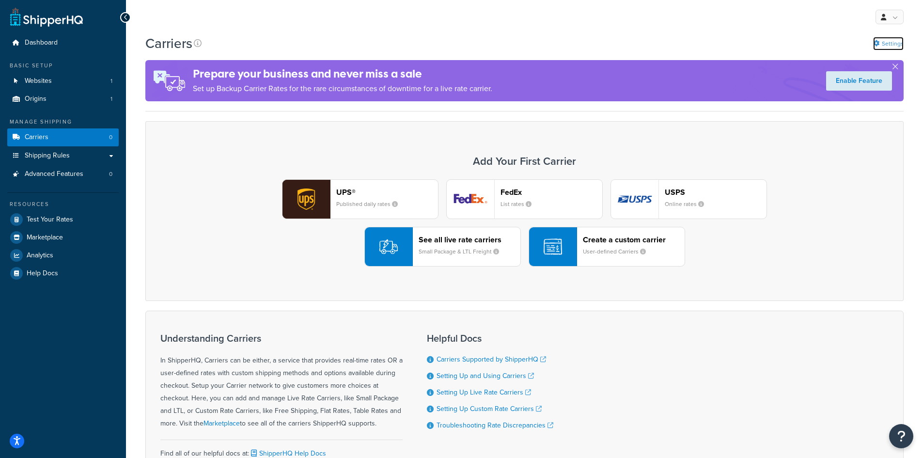
click at [884, 43] on link "Settings" at bounding box center [888, 44] width 31 height 14
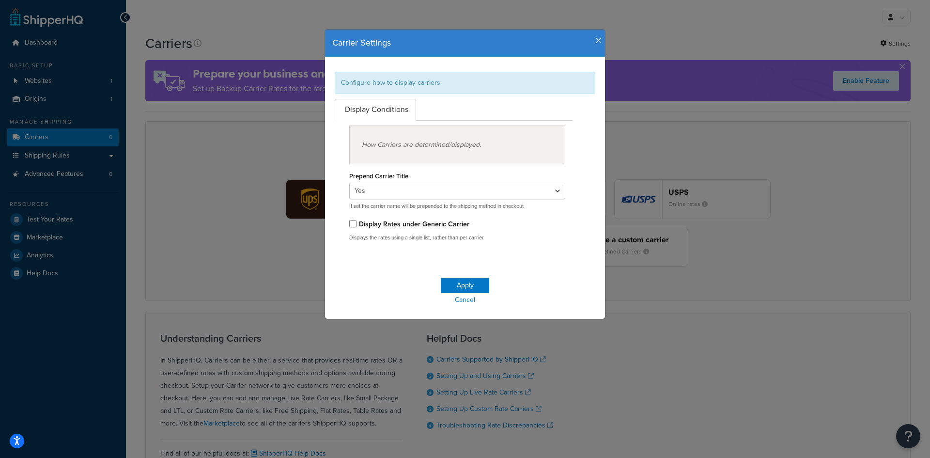
click at [597, 41] on icon "button" at bounding box center [598, 40] width 7 height 9
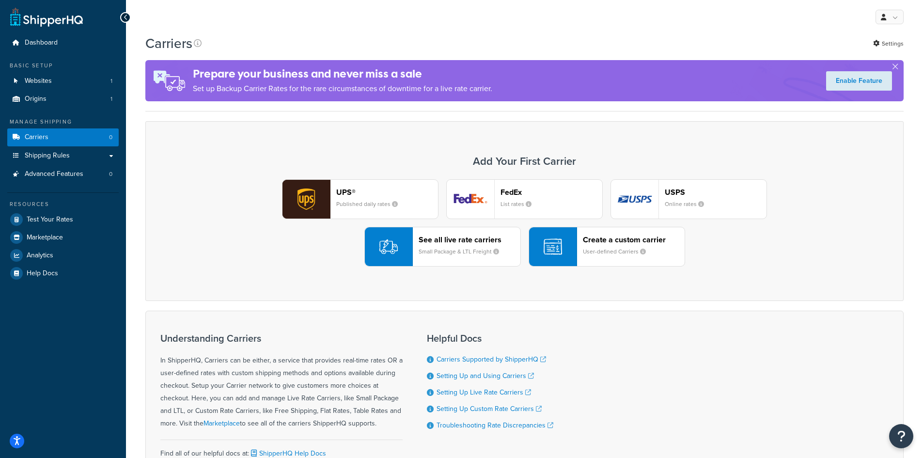
click at [455, 251] on small "Small Package & LTL Freight" at bounding box center [463, 251] width 88 height 9
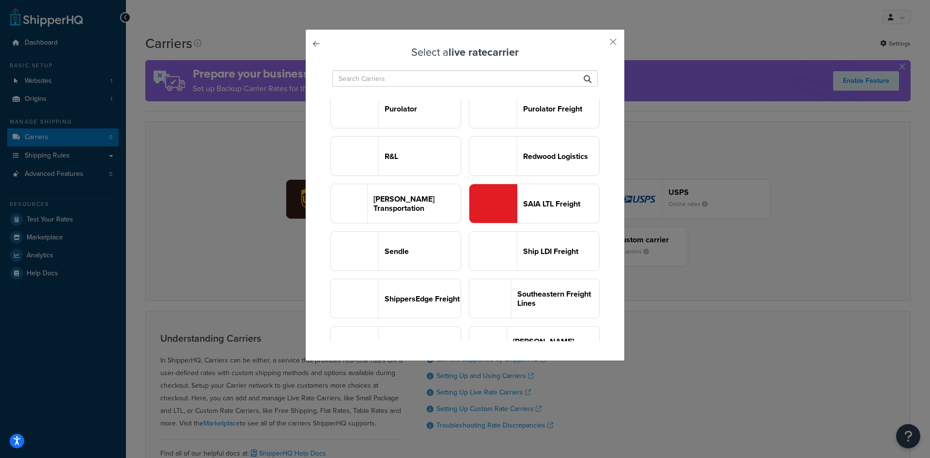
scroll to position [920, 0]
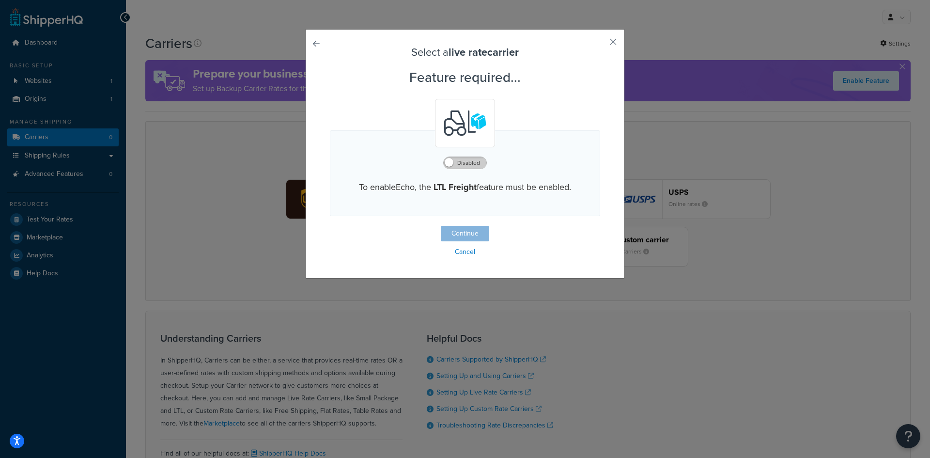
click at [458, 158] on label "Disabled" at bounding box center [465, 163] width 43 height 12
click at [460, 230] on button "Continue" at bounding box center [465, 234] width 48 height 16
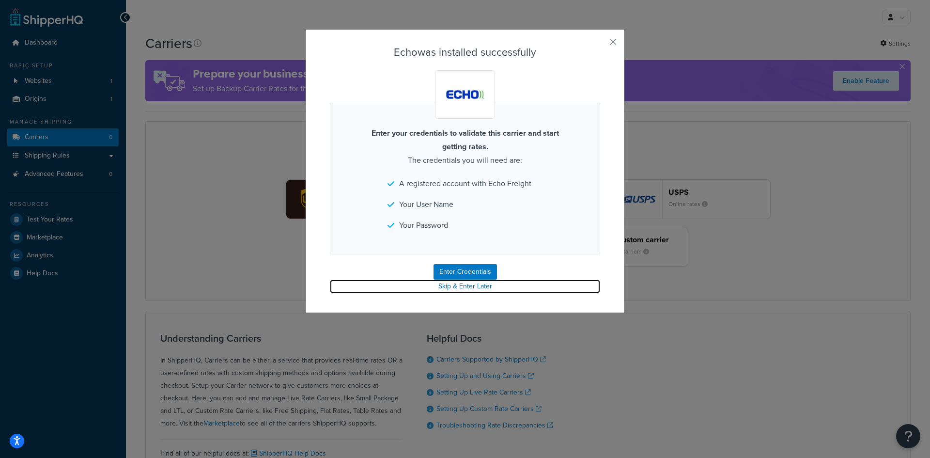
click at [465, 285] on link "Skip & Enter Later" at bounding box center [465, 287] width 270 height 14
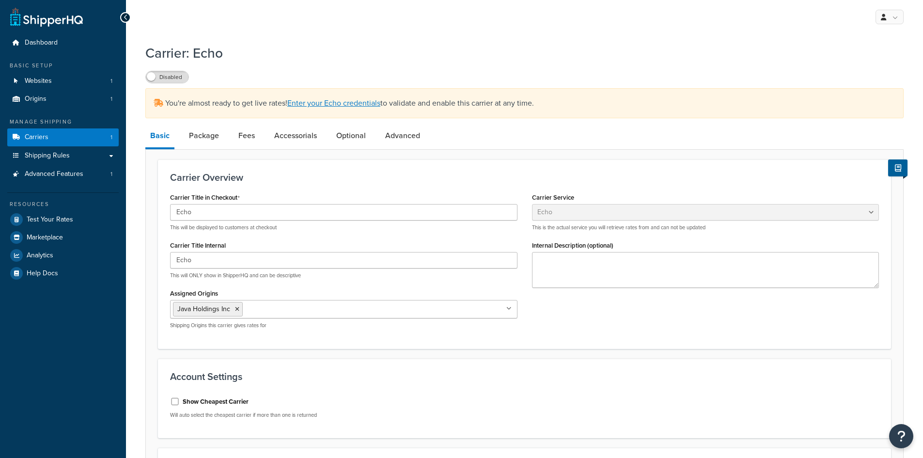
select select "echoFreight"
click at [204, 311] on span "Java Holdings Inc" at bounding box center [203, 309] width 53 height 10
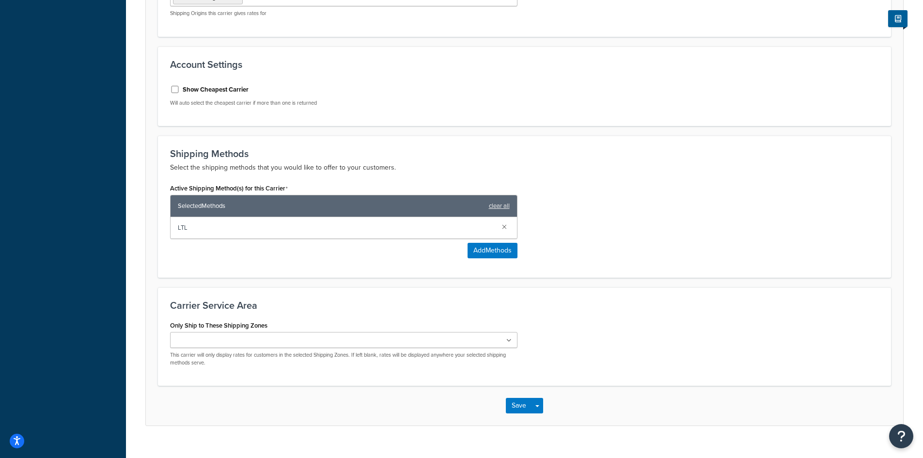
scroll to position [328, 0]
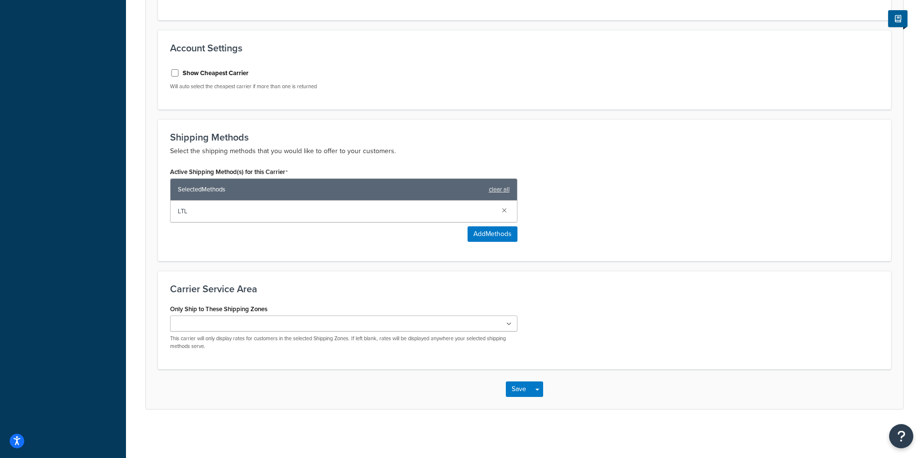
click at [238, 150] on p "Select the shipping methods that you would like to offer to your customers." at bounding box center [524, 151] width 709 height 12
click at [307, 261] on div "Shipping Methods Select the shipping methods that you would like to offer to yo…" at bounding box center [524, 190] width 733 height 142
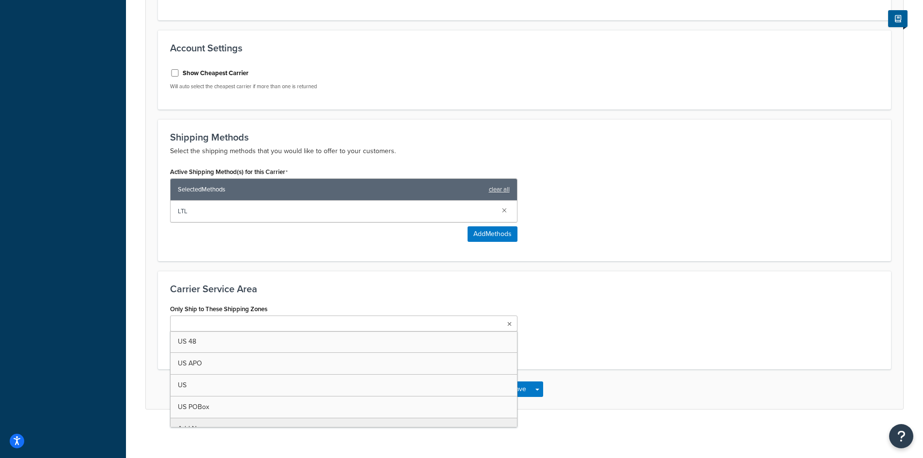
click at [317, 316] on ul at bounding box center [343, 323] width 347 height 16
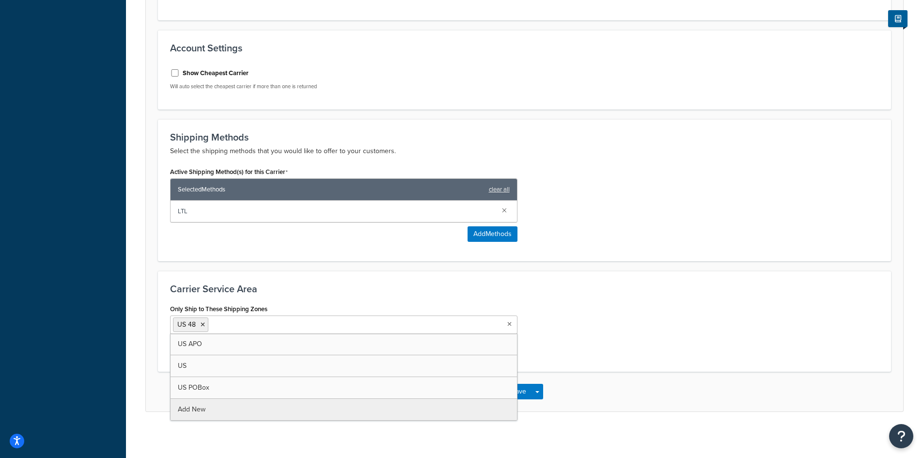
click at [443, 289] on h3 "Carrier Service Area" at bounding box center [524, 288] width 709 height 11
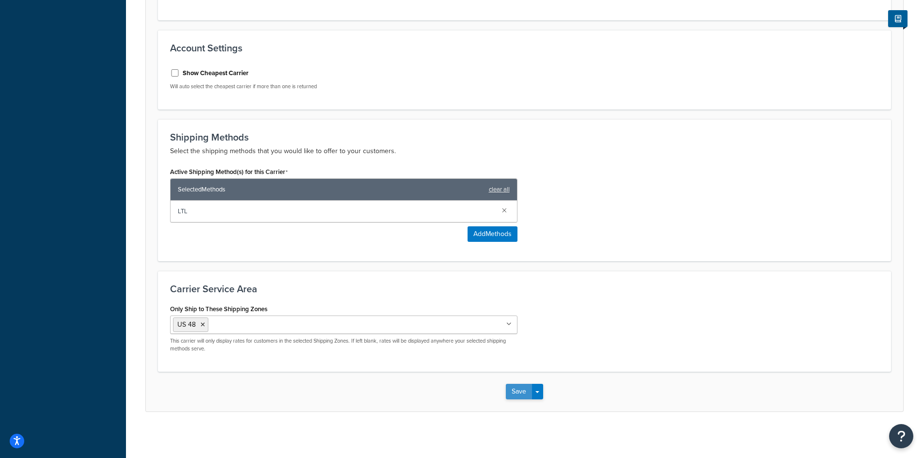
click at [513, 395] on button "Save" at bounding box center [519, 392] width 26 height 16
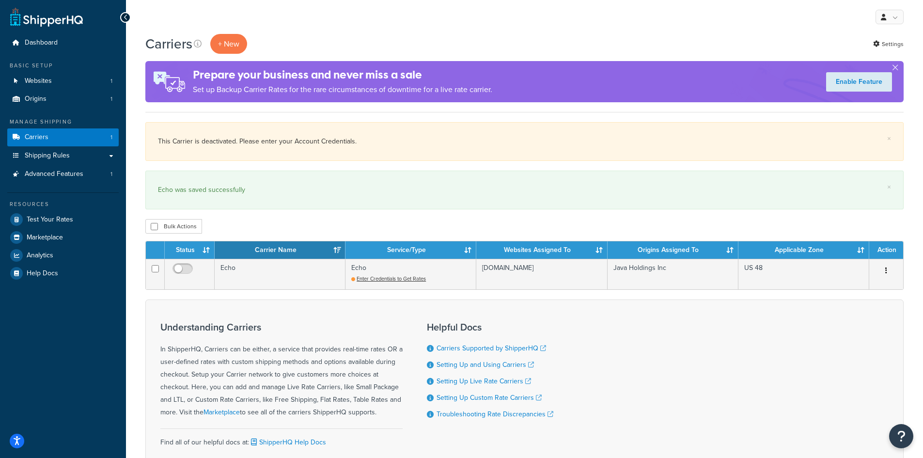
drag, startPoint x: 369, startPoint y: 302, endPoint x: 406, endPoint y: 301, distance: 37.3
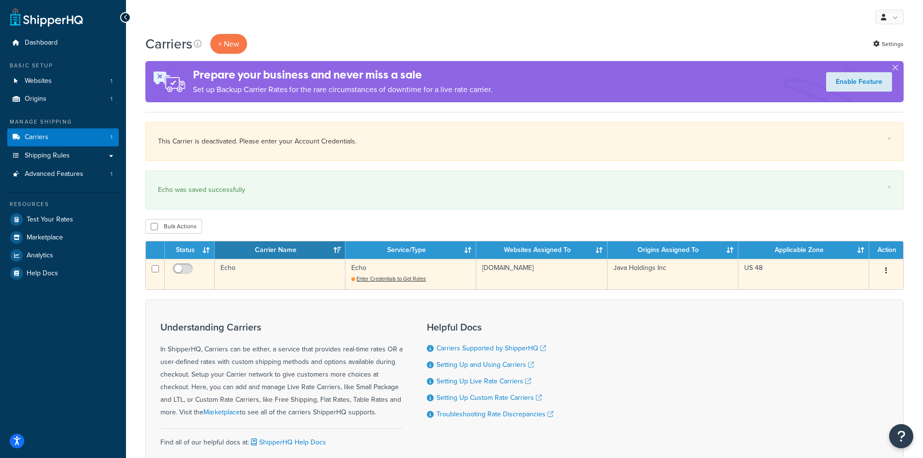
click at [401, 273] on td "Echo Enter Credentials to Get Rates" at bounding box center [410, 274] width 131 height 31
click at [403, 275] on span "Enter Credentials to Get Rates" at bounding box center [391, 279] width 69 height 8
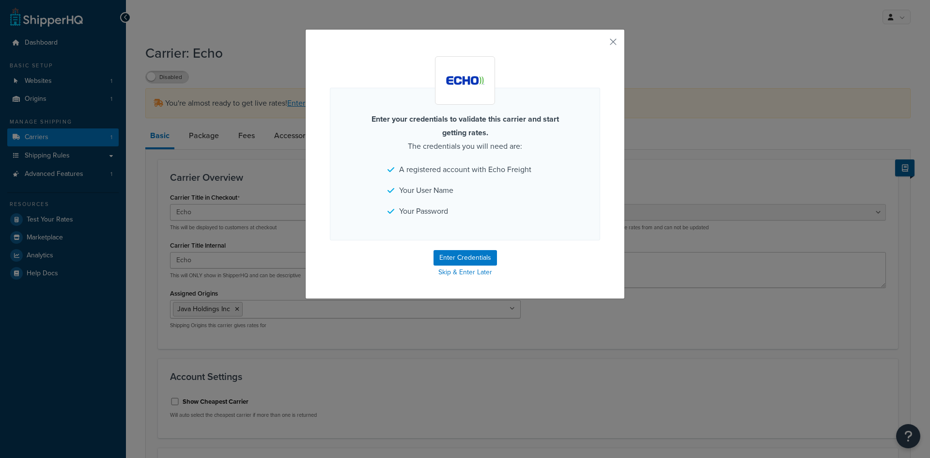
select select "echoFreight"
drag, startPoint x: 346, startPoint y: 346, endPoint x: 295, endPoint y: 307, distance: 64.6
click at [342, 345] on div "Enter your credentials to validate this carrier and start getting rates. The cr…" at bounding box center [465, 229] width 930 height 458
click at [600, 44] on button "button" at bounding box center [599, 45] width 2 height 2
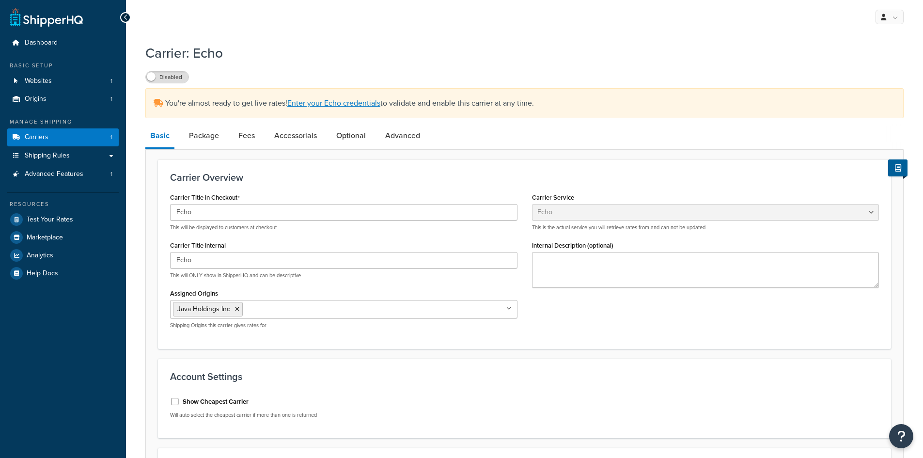
select select "echoFreight"
click at [56, 216] on span "Test Your Rates" at bounding box center [50, 220] width 47 height 8
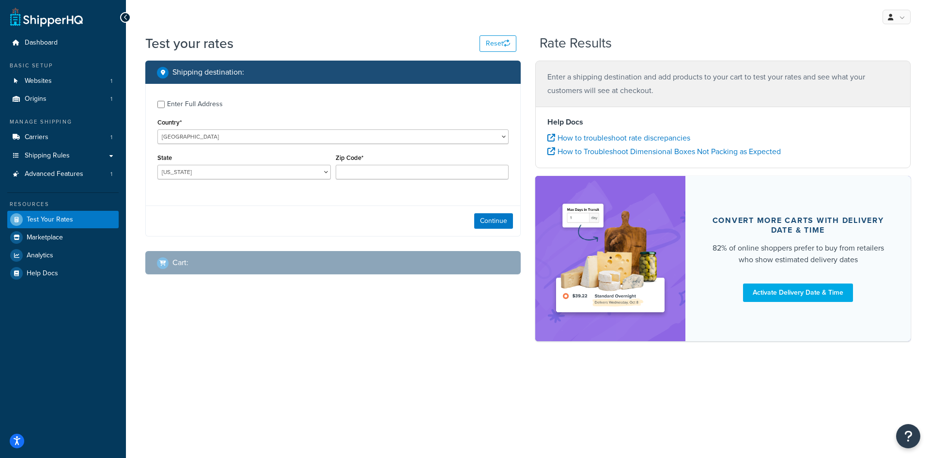
click at [326, 369] on div "Test your rates Reset Rate Results Shipping destination : Enter Full Address Co…" at bounding box center [528, 204] width 804 height 341
click at [67, 82] on link "Websites 1" at bounding box center [62, 81] width 111 height 18
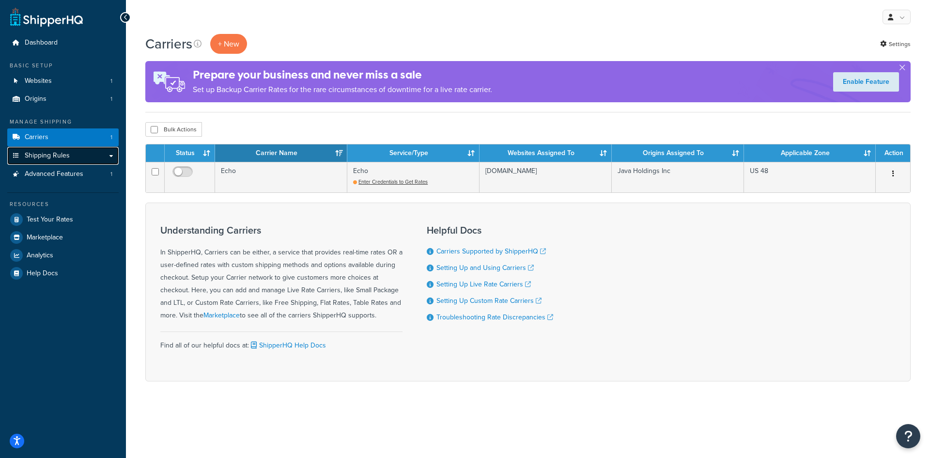
click at [111, 159] on link "Shipping Rules" at bounding box center [62, 156] width 111 height 18
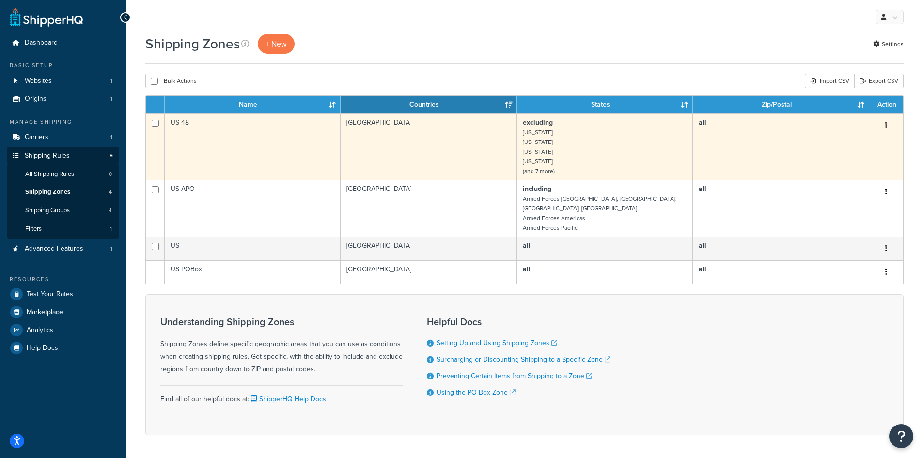
click at [546, 175] on small "(and 7 more)" at bounding box center [539, 171] width 32 height 9
click at [155, 122] on input "checkbox" at bounding box center [155, 123] width 7 height 7
checkbox input "false"
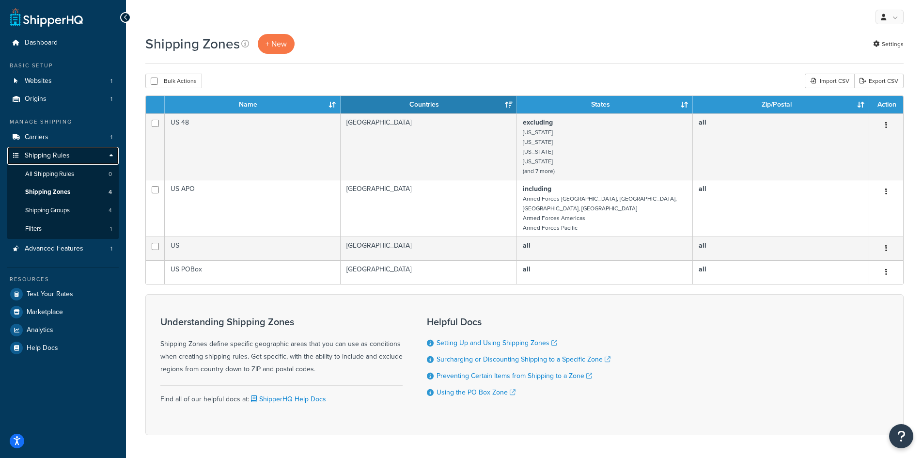
click at [111, 155] on link "Shipping Rules" at bounding box center [62, 156] width 111 height 18
